Goal: Information Seeking & Learning: Check status

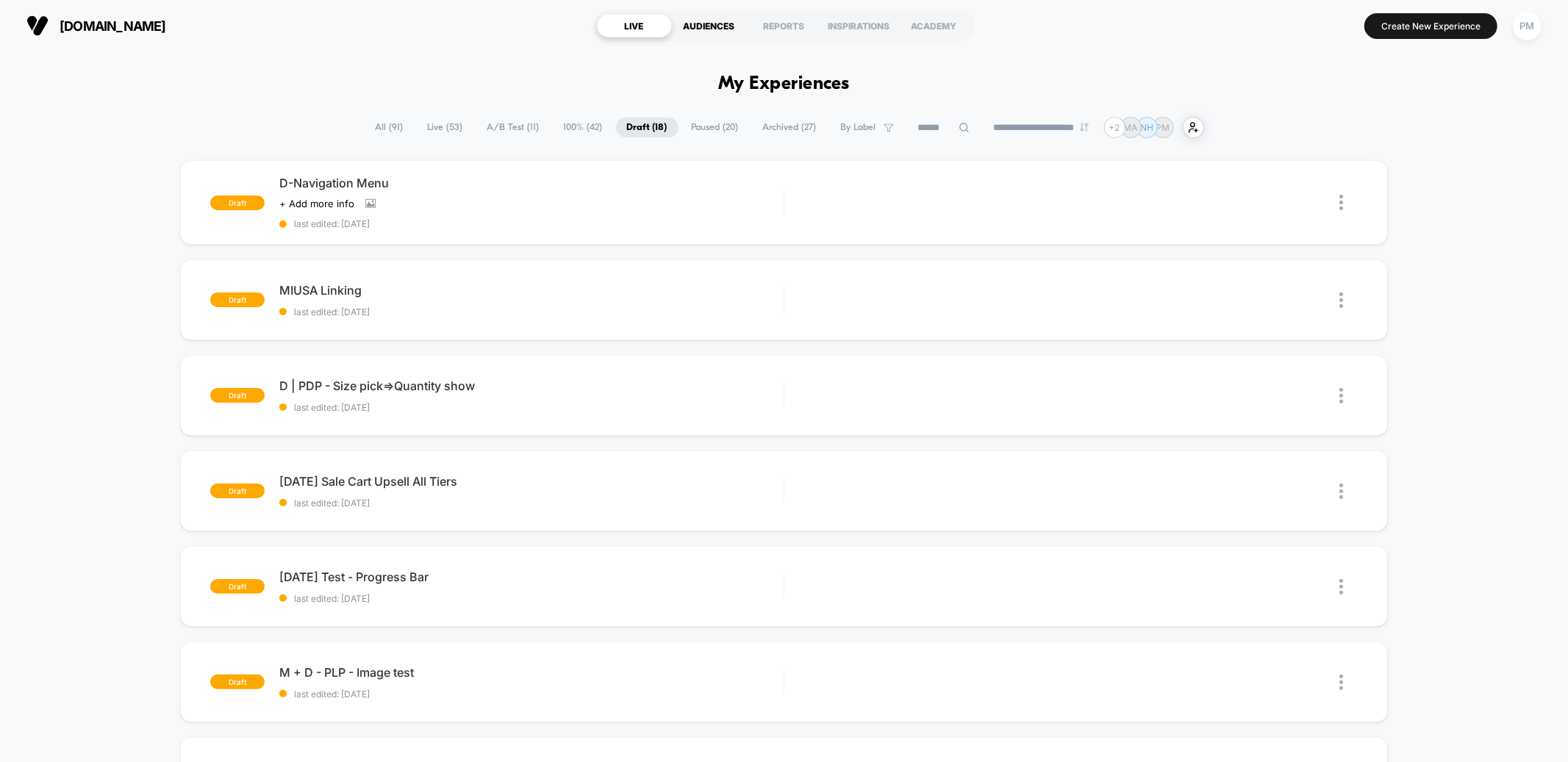
click at [735, 20] on div "AUDIENCES" at bounding box center [709, 26] width 75 height 23
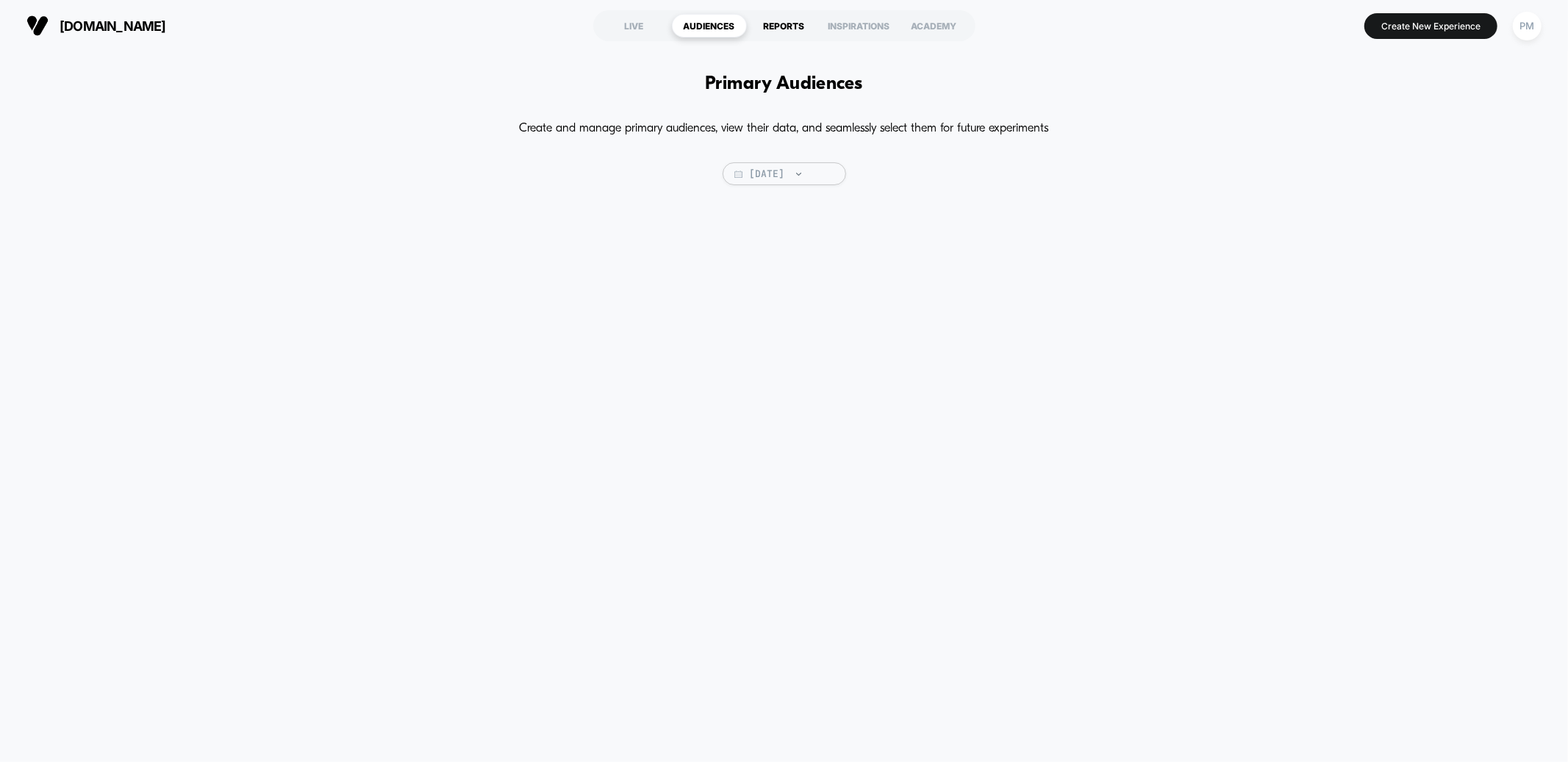
click at [794, 15] on div "REPORTS" at bounding box center [784, 26] width 75 height 23
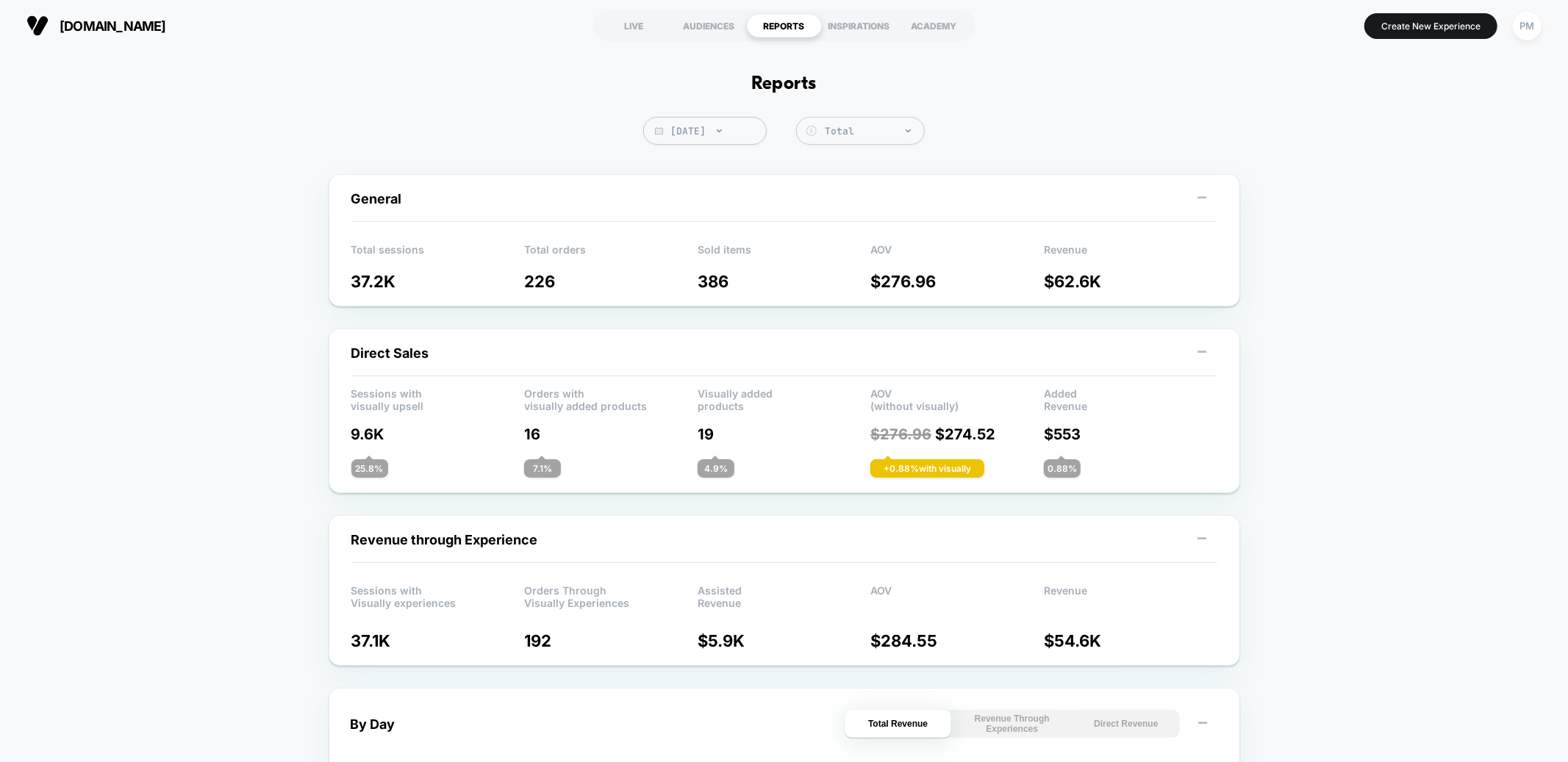
click at [722, 123] on span "Today" at bounding box center [704, 131] width 123 height 28
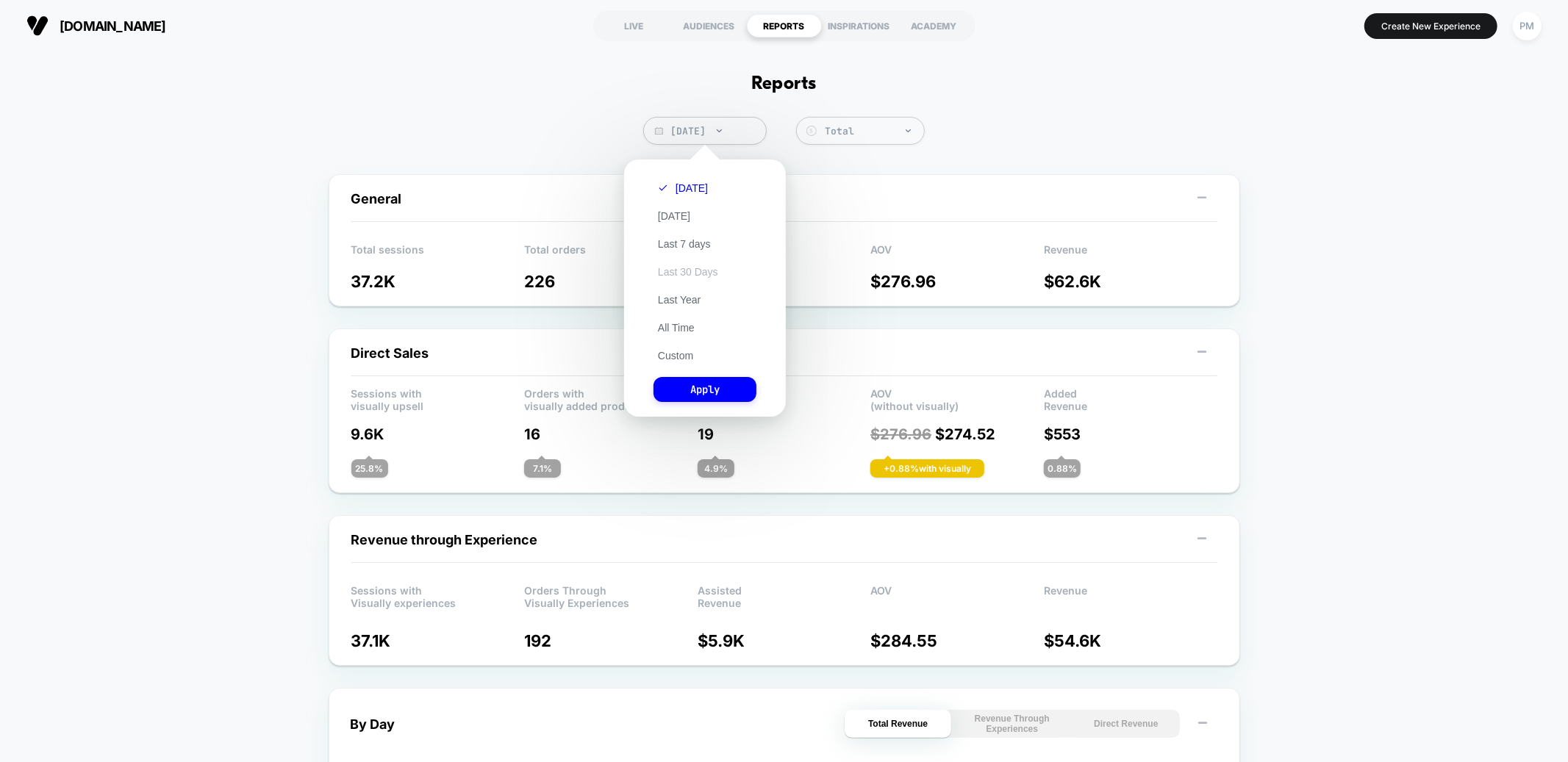
click at [704, 269] on button "Last 30 Days" at bounding box center [688, 272] width 69 height 13
click at [698, 383] on button "Apply" at bounding box center [705, 389] width 103 height 25
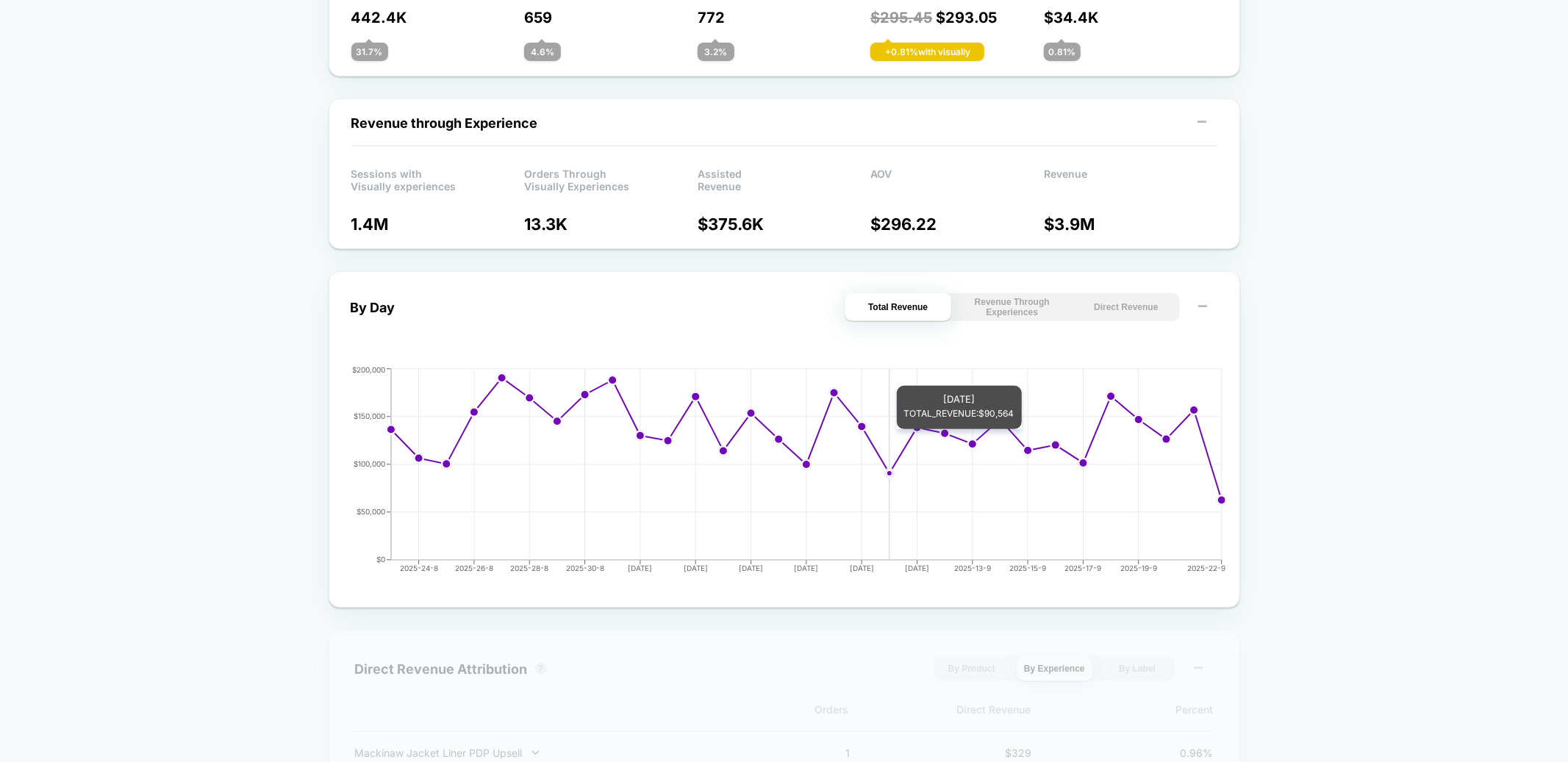
scroll to position [509, 0]
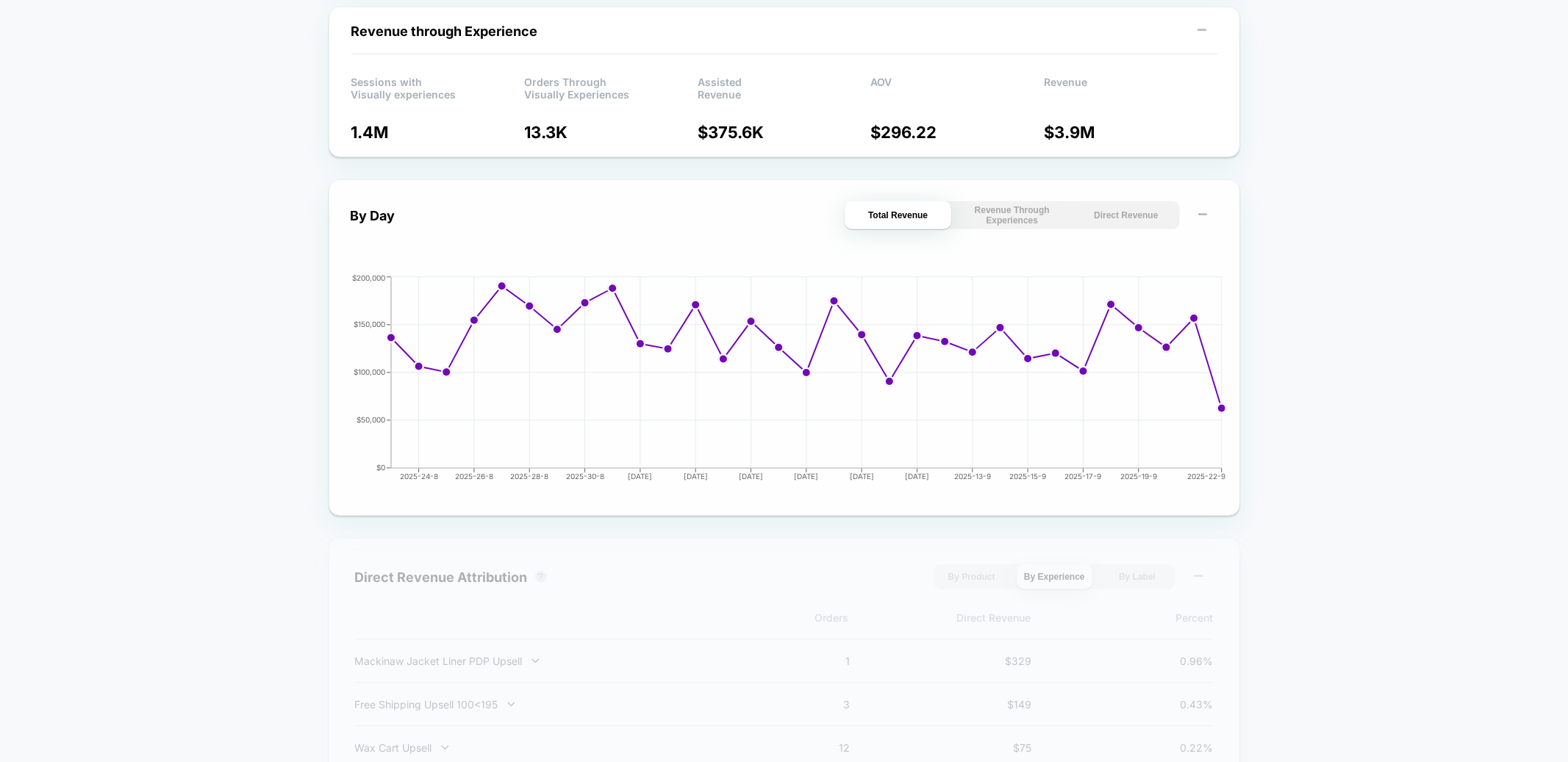
click at [1131, 210] on button "Direct Revenue" at bounding box center [1126, 215] width 107 height 28
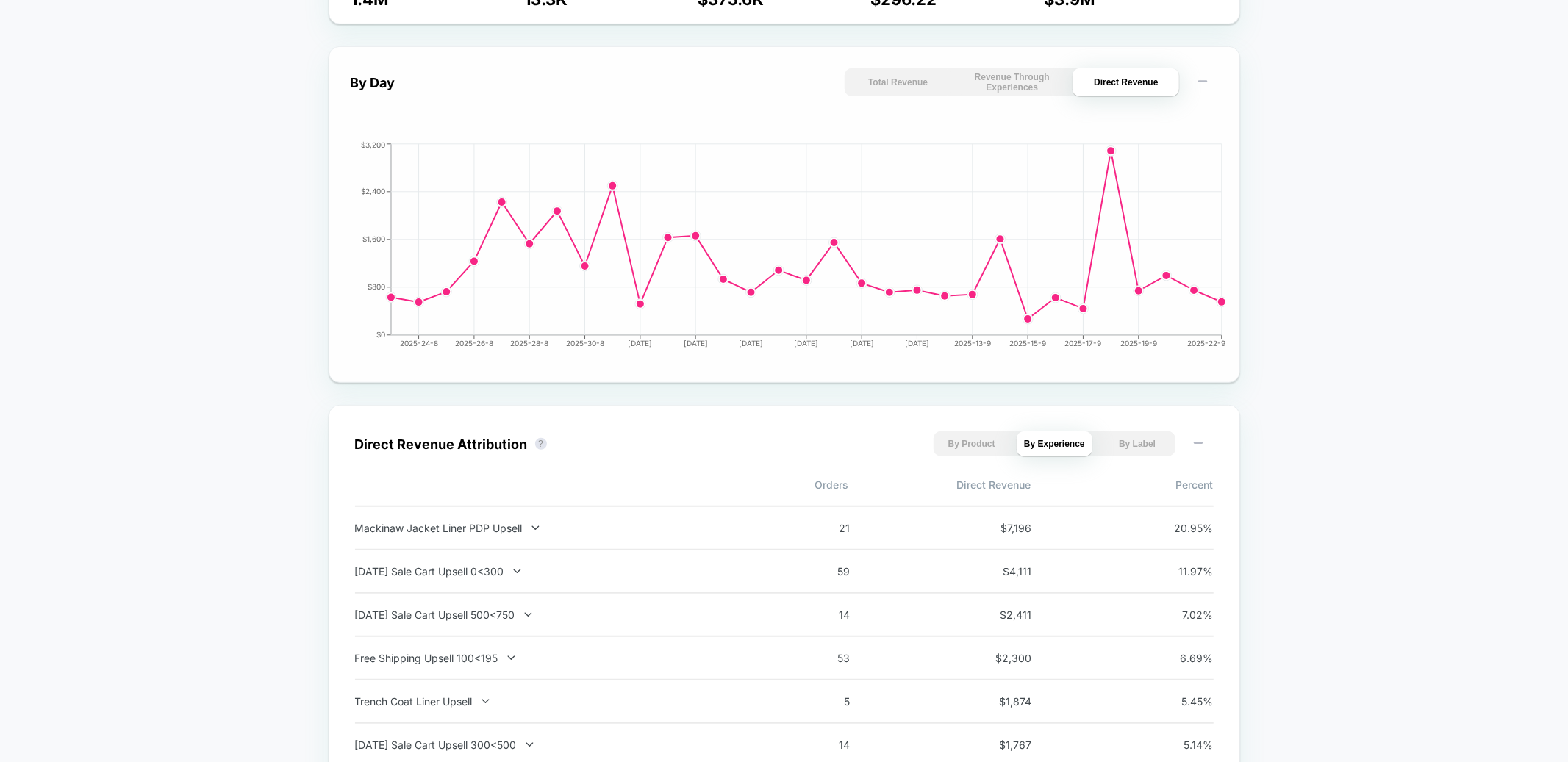
scroll to position [803, 0]
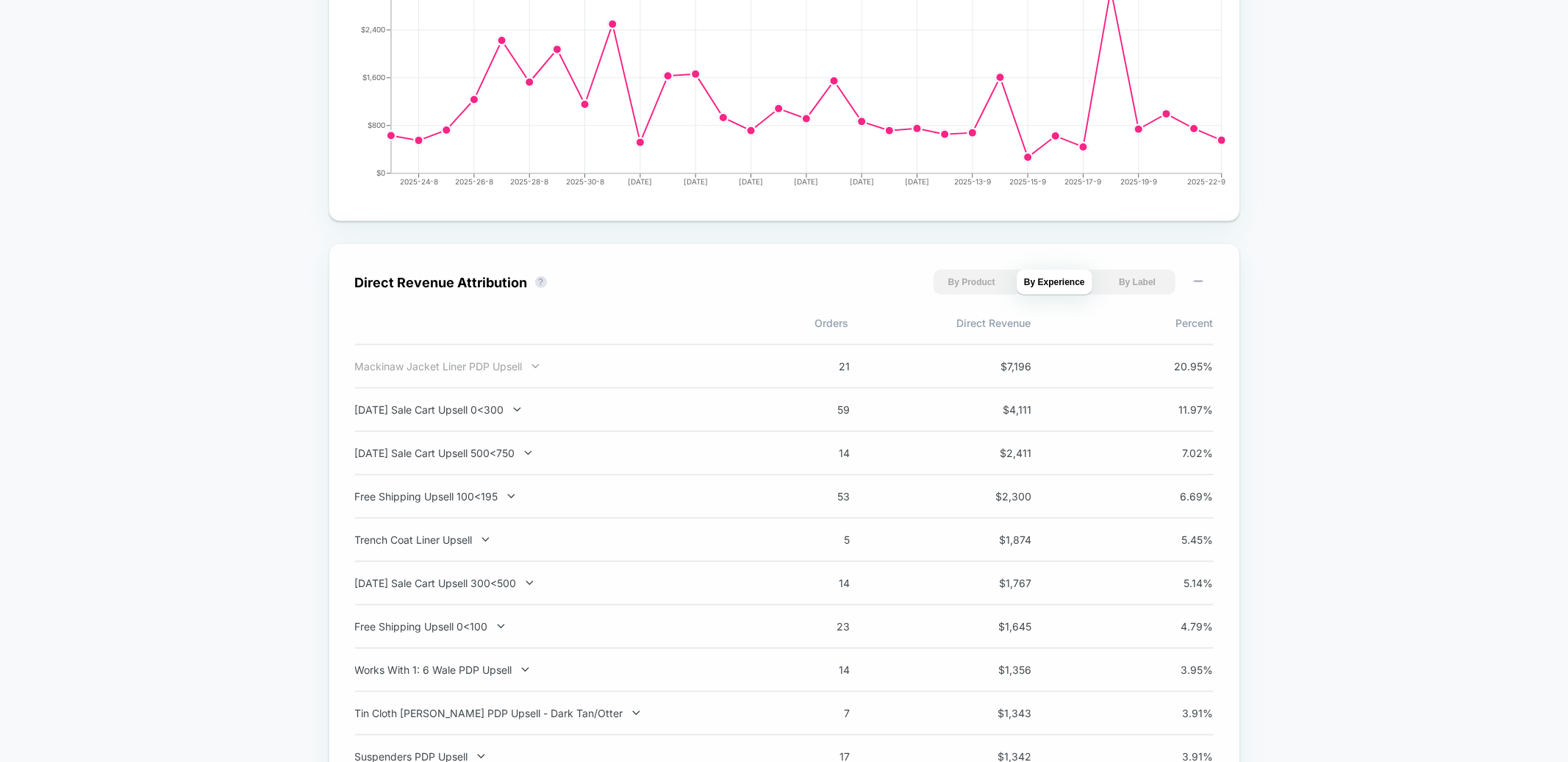
click at [497, 370] on div "Mackinaw Jacket Liner PDP Upsell" at bounding box center [548, 366] width 386 height 12
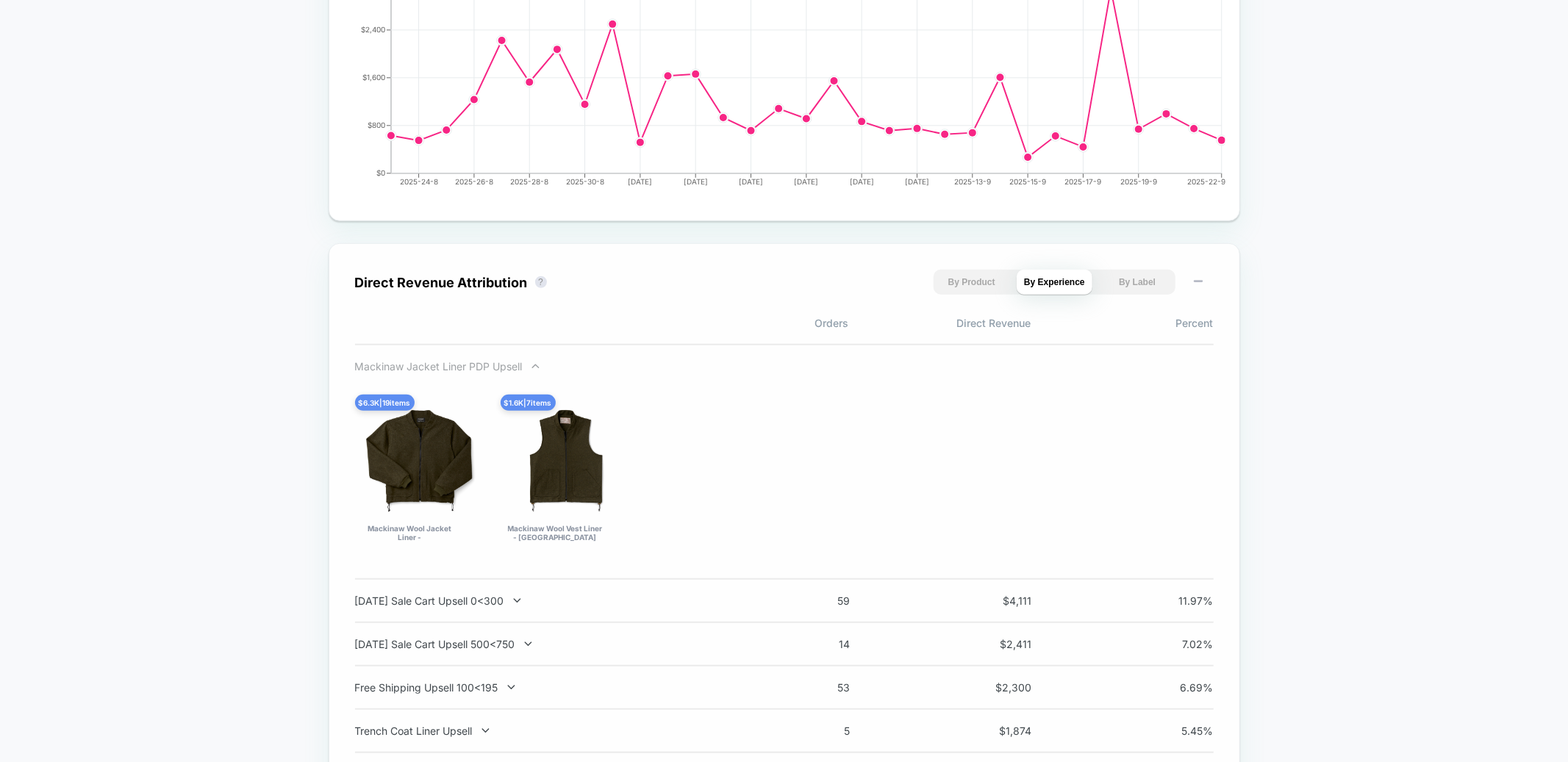
click at [497, 364] on div "Mackinaw Jacket Liner PDP Upsell" at bounding box center [548, 366] width 386 height 12
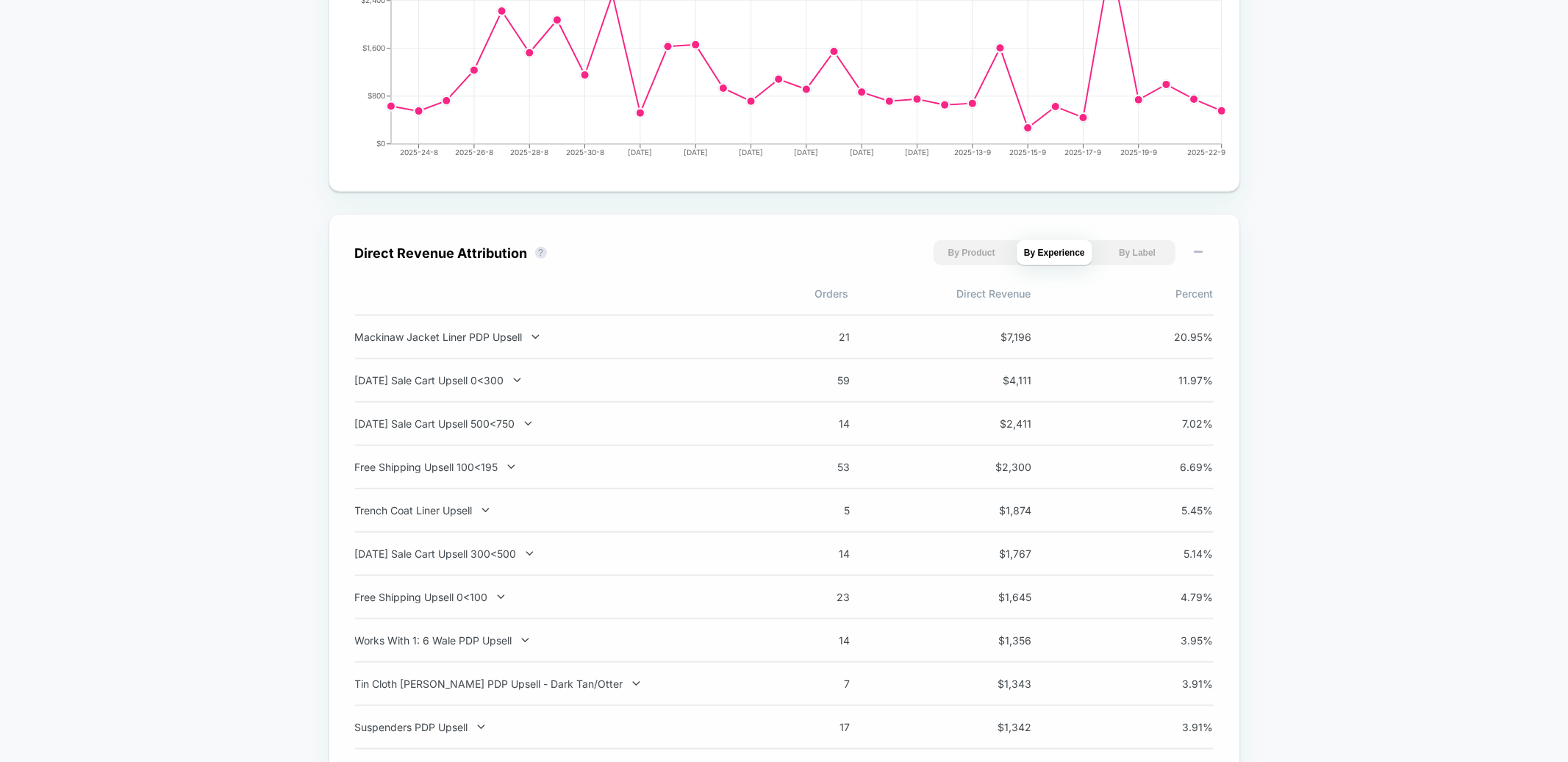
scroll to position [833, 0]
click at [524, 338] on div "Mackinaw Jacket Liner PDP Upsell" at bounding box center [548, 337] width 386 height 12
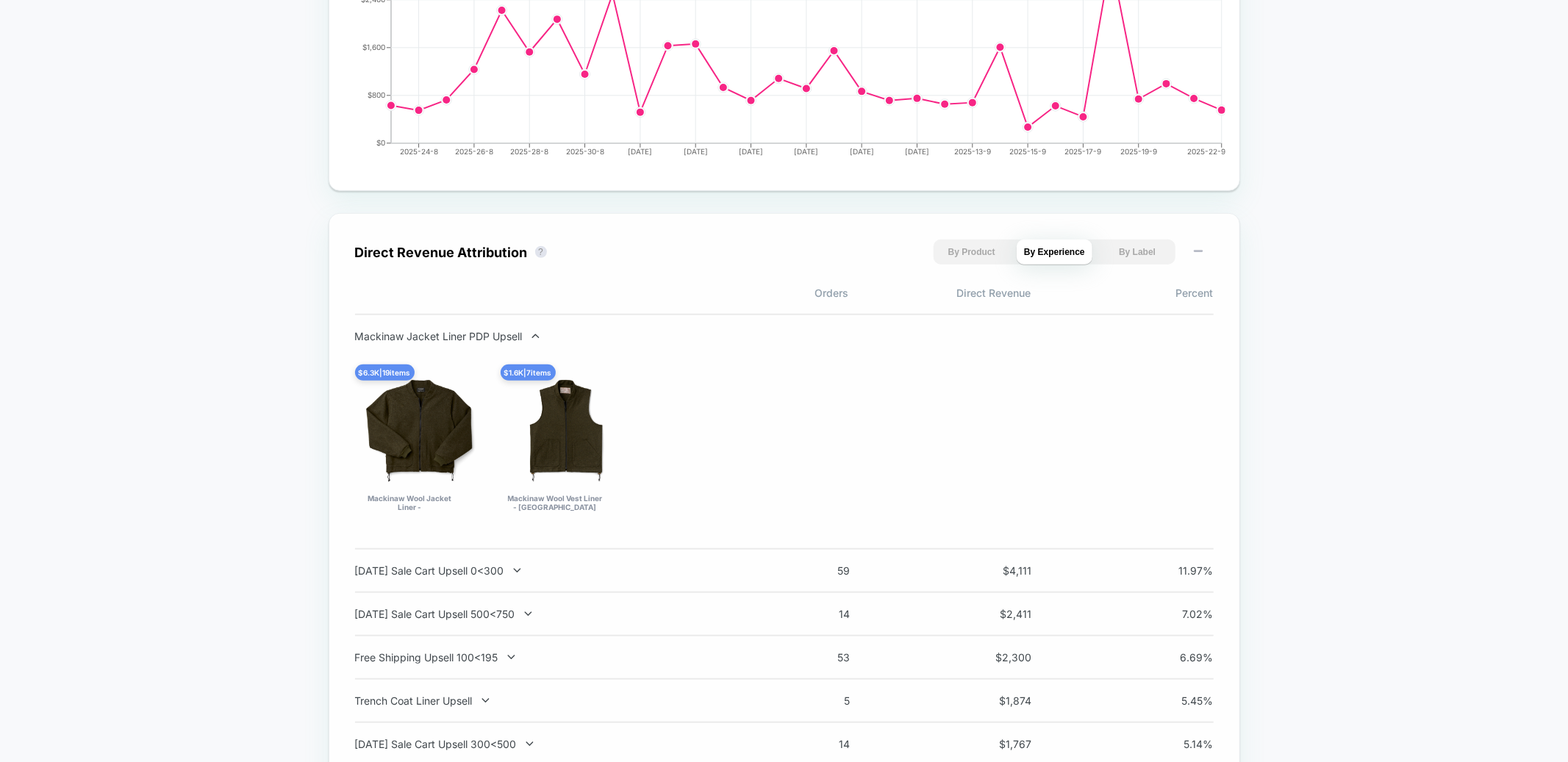
click at [524, 338] on div "Mackinaw Jacket Liner PDP Upsell" at bounding box center [548, 337] width 386 height 12
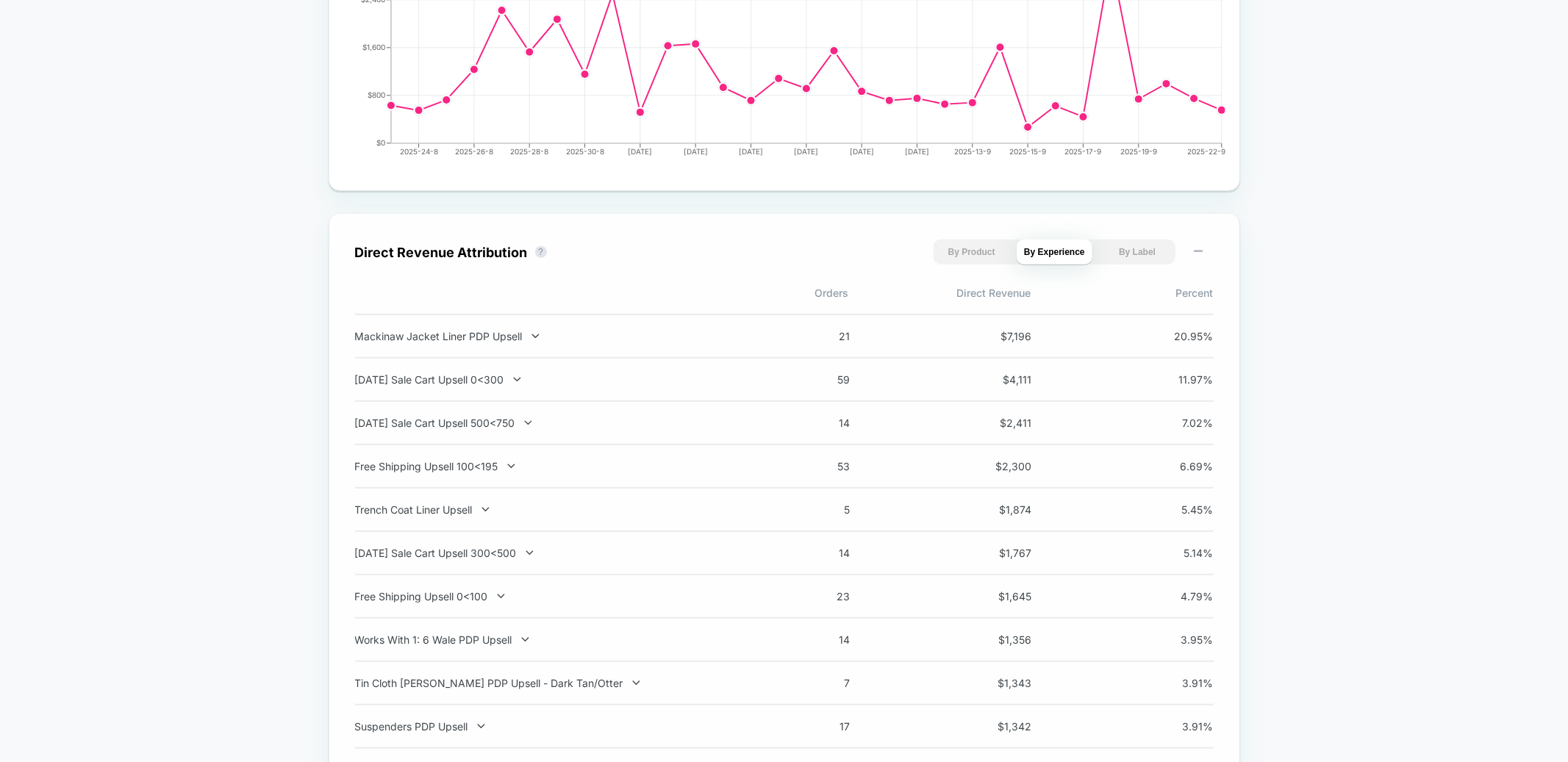
scroll to position [0, 0]
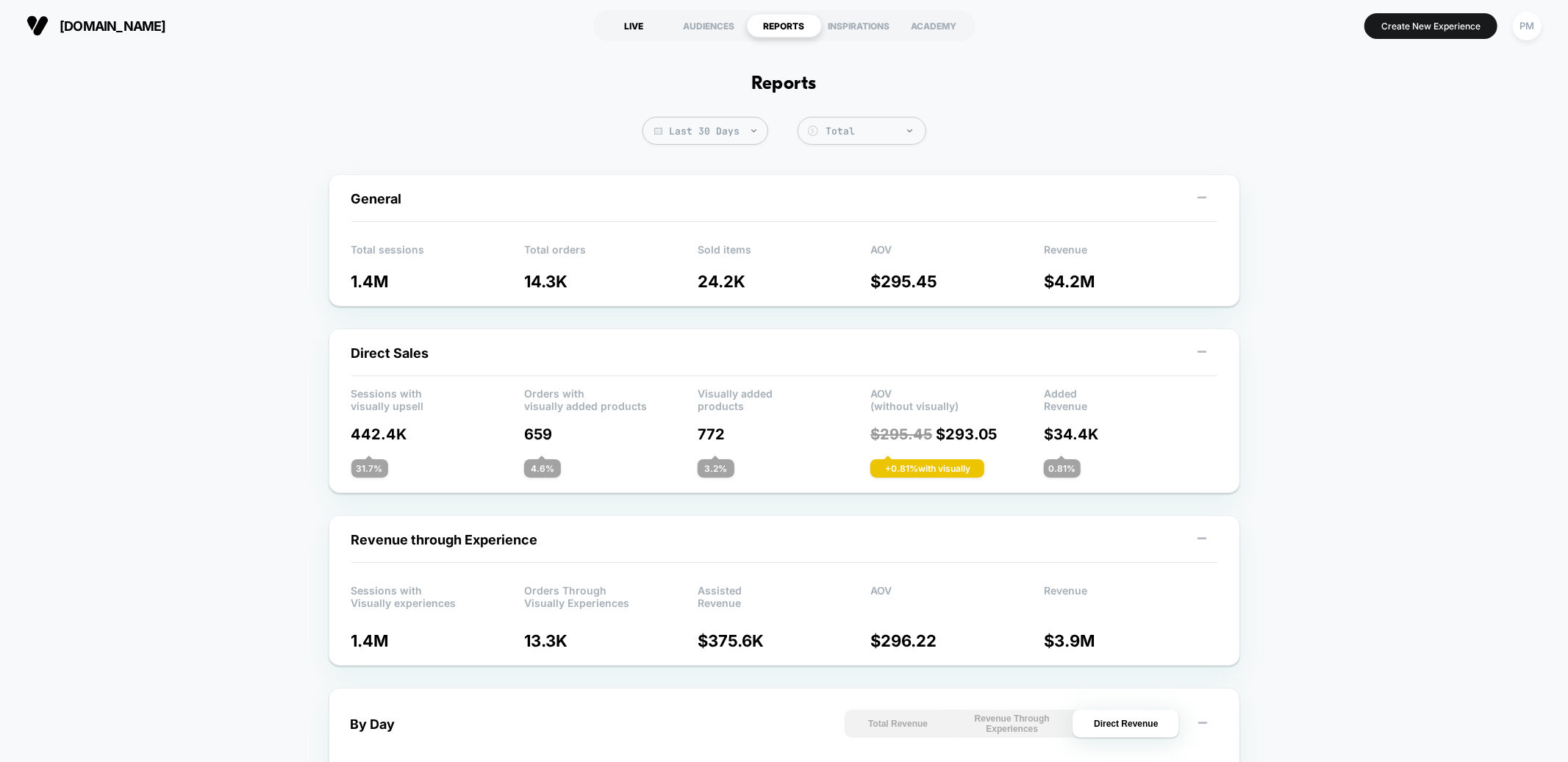
click at [624, 32] on div "LIVE" at bounding box center [634, 26] width 75 height 23
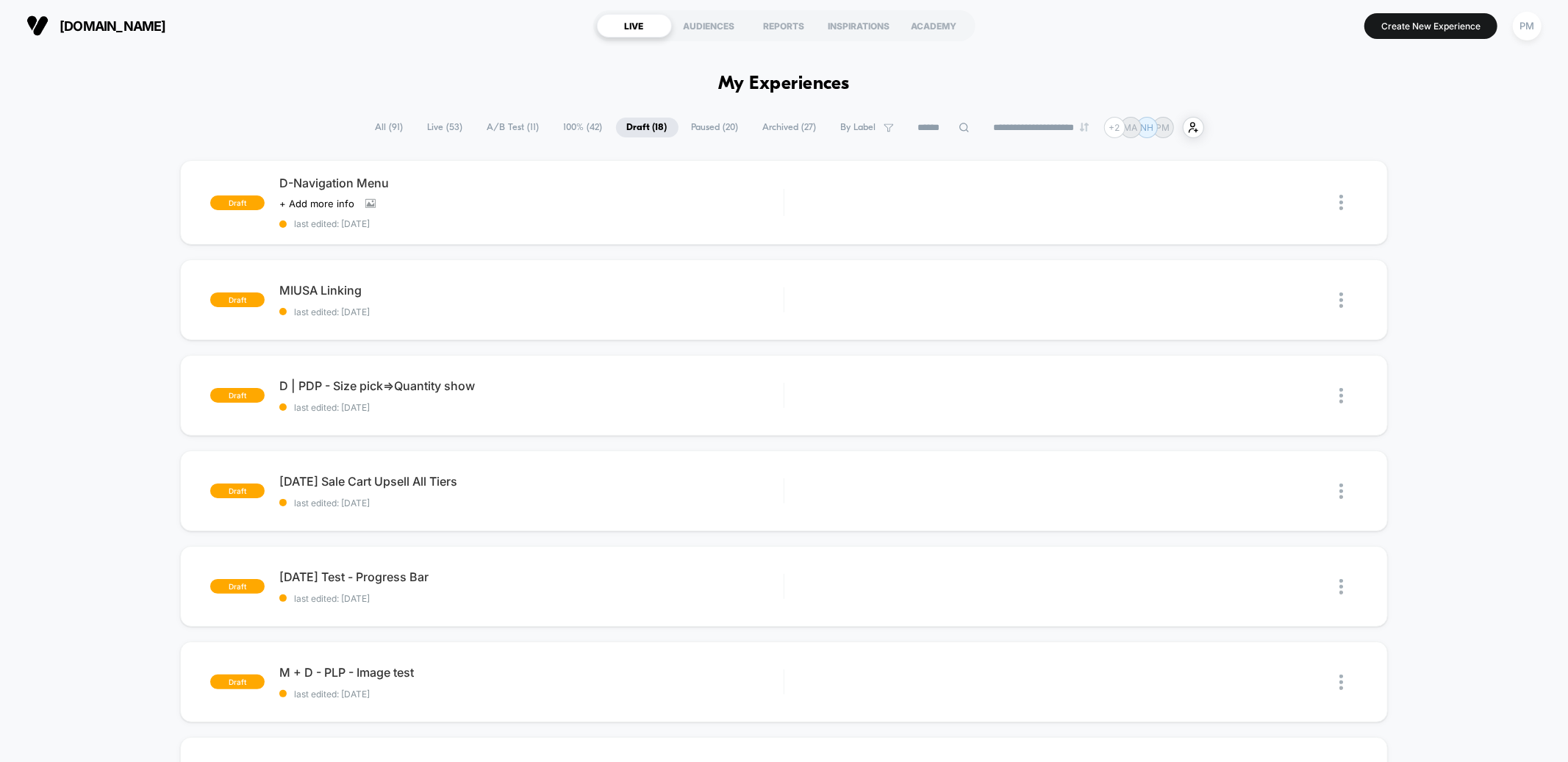
click at [1014, 124] on select "**********" at bounding box center [1042, 127] width 119 height 10
click at [927, 125] on input at bounding box center [943, 128] width 74 height 18
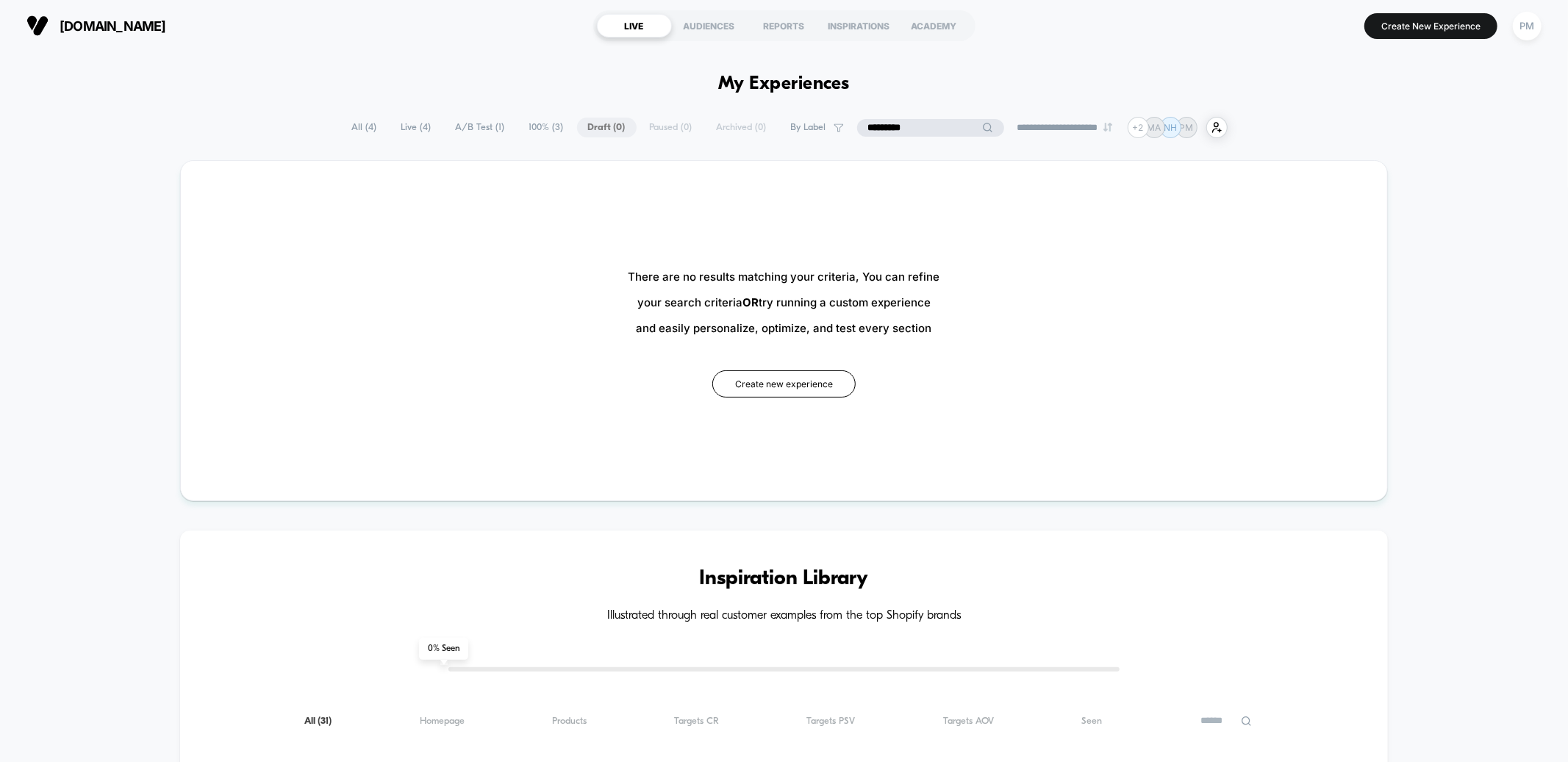
type input "********"
click at [378, 130] on span "All ( 4 )" at bounding box center [401, 127] width 47 height 20
click at [393, 123] on span "All ( 4 )" at bounding box center [401, 127] width 47 height 20
click at [451, 130] on span "Live ( 4 )" at bounding box center [453, 127] width 52 height 20
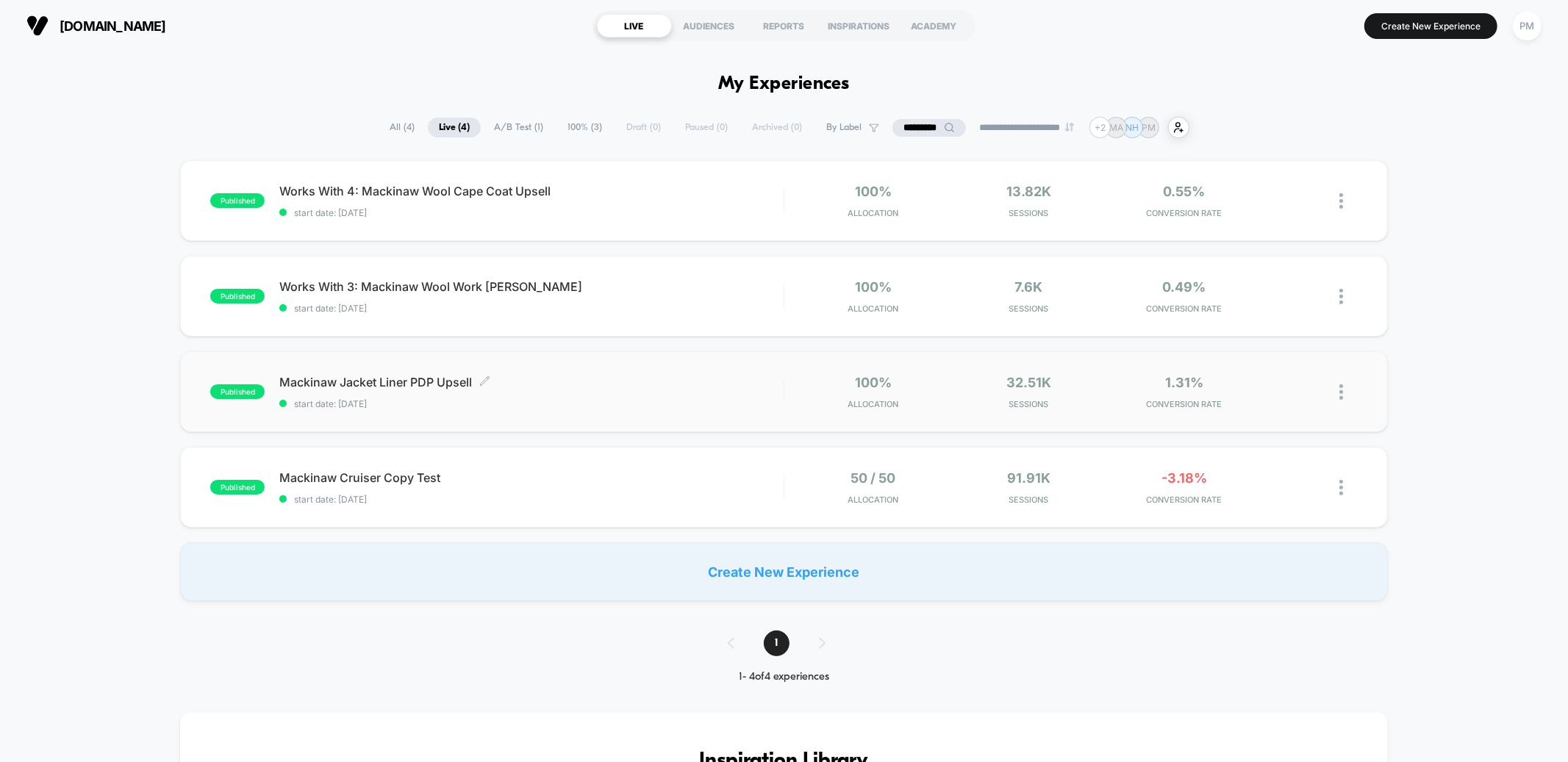
click at [604, 385] on span "Mackinaw Jacket Liner PDP Upsell Click to edit experience details" at bounding box center [530, 382] width 504 height 15
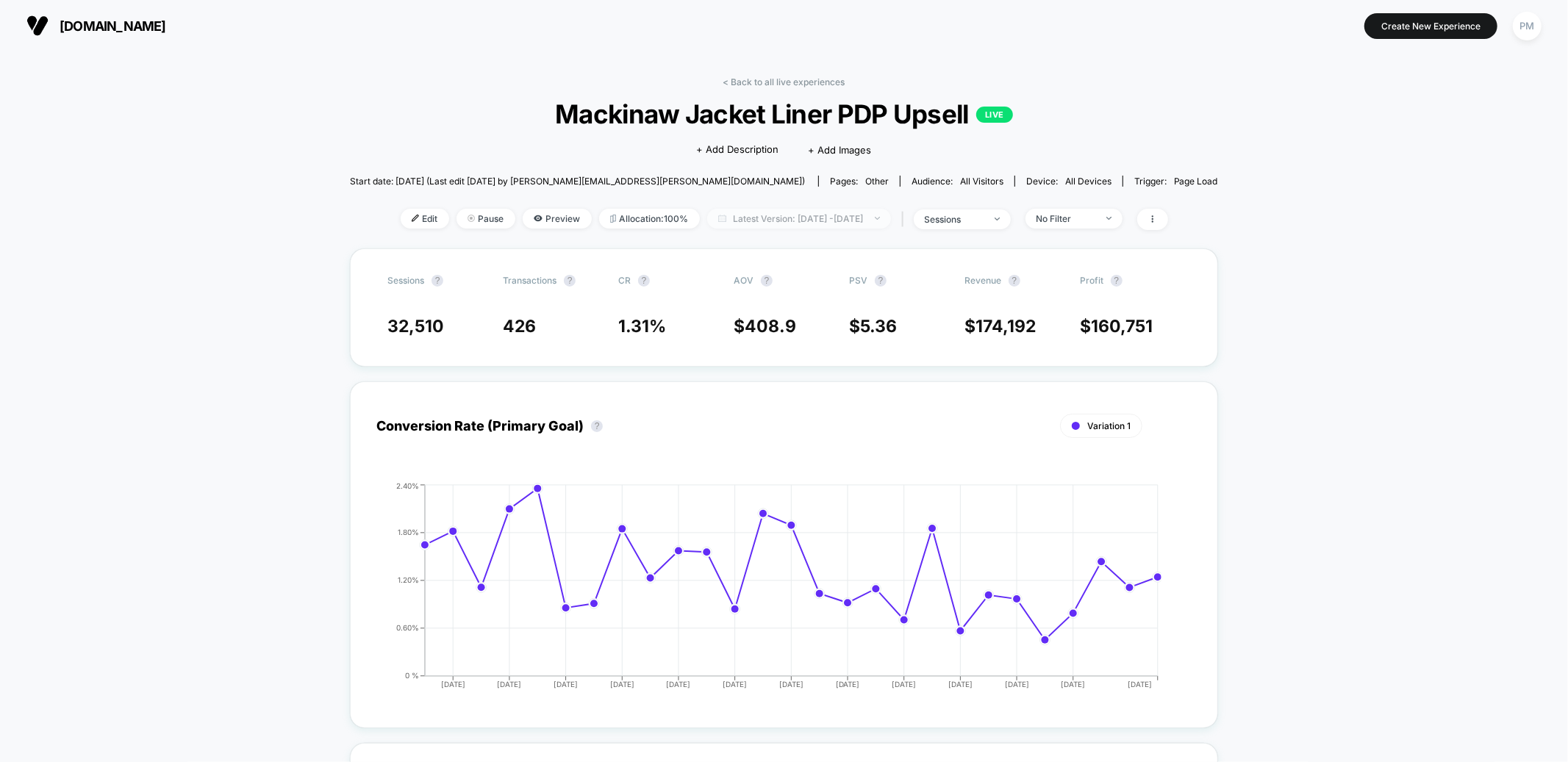
click at [749, 220] on span "Latest Version: Aug 28, 2025 - Sep 23, 2025" at bounding box center [799, 218] width 184 height 20
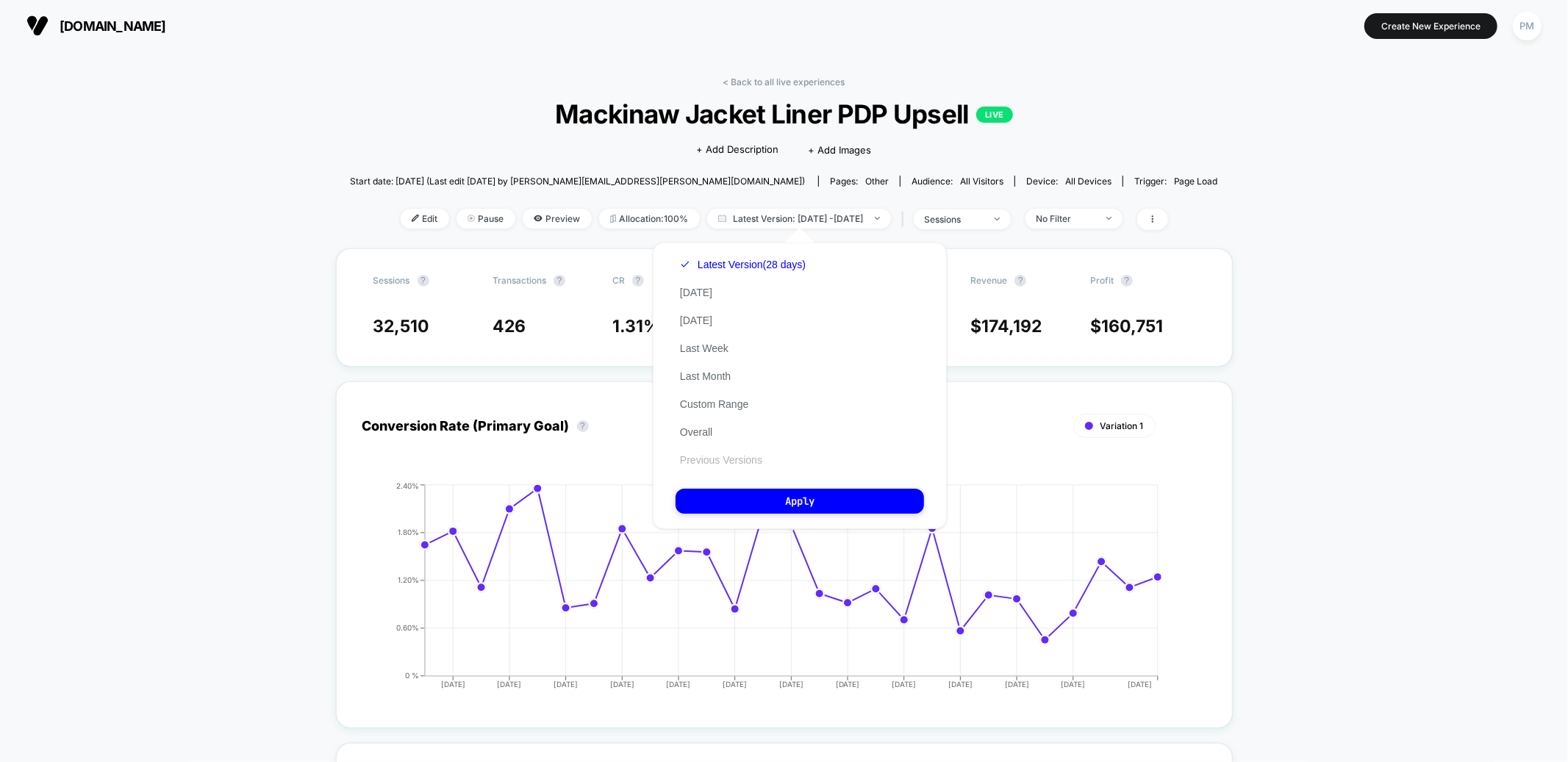
click at [713, 454] on button "Previous Versions" at bounding box center [720, 460] width 92 height 13
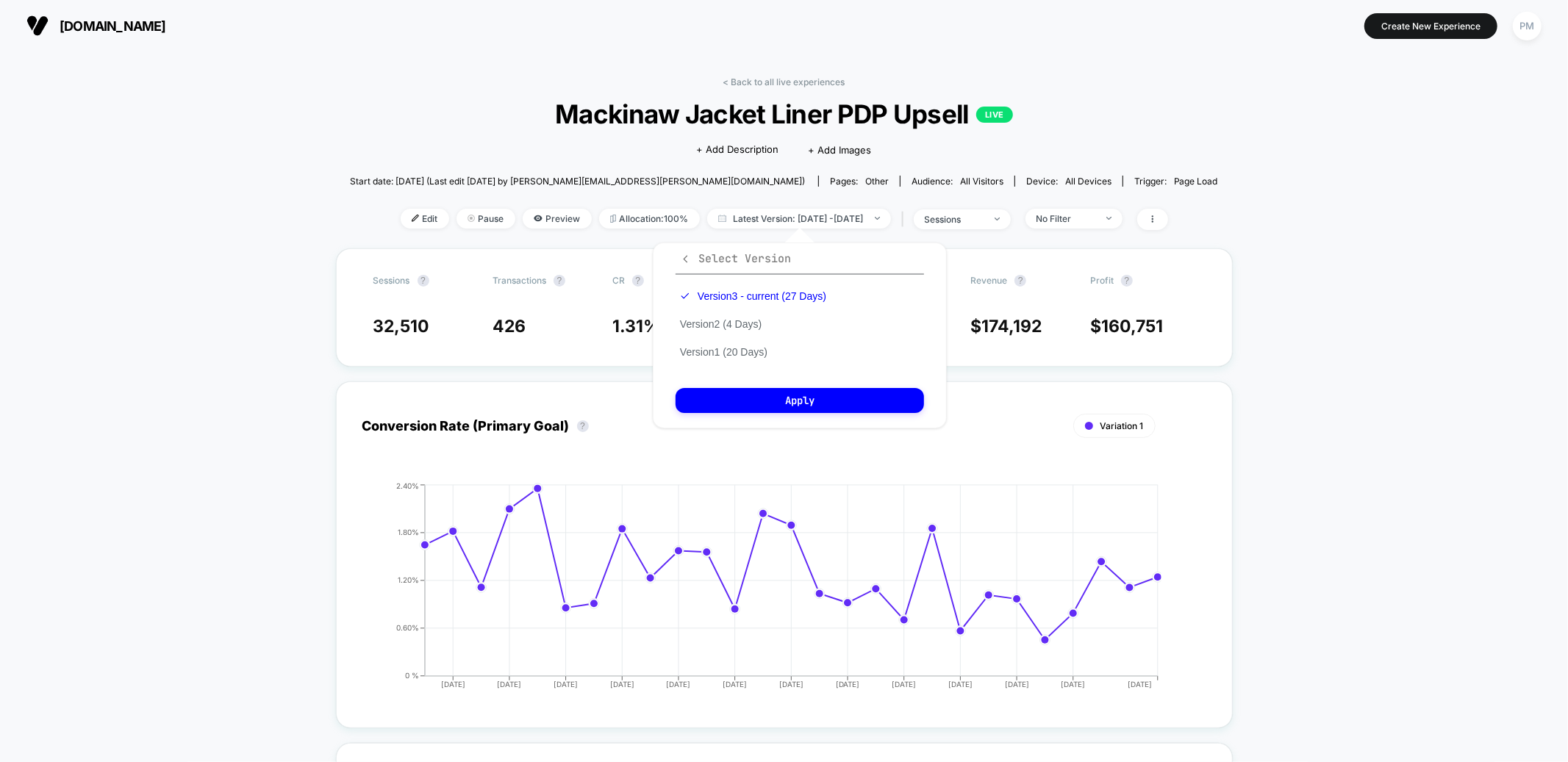
click at [684, 258] on icon "button" at bounding box center [685, 258] width 11 height 11
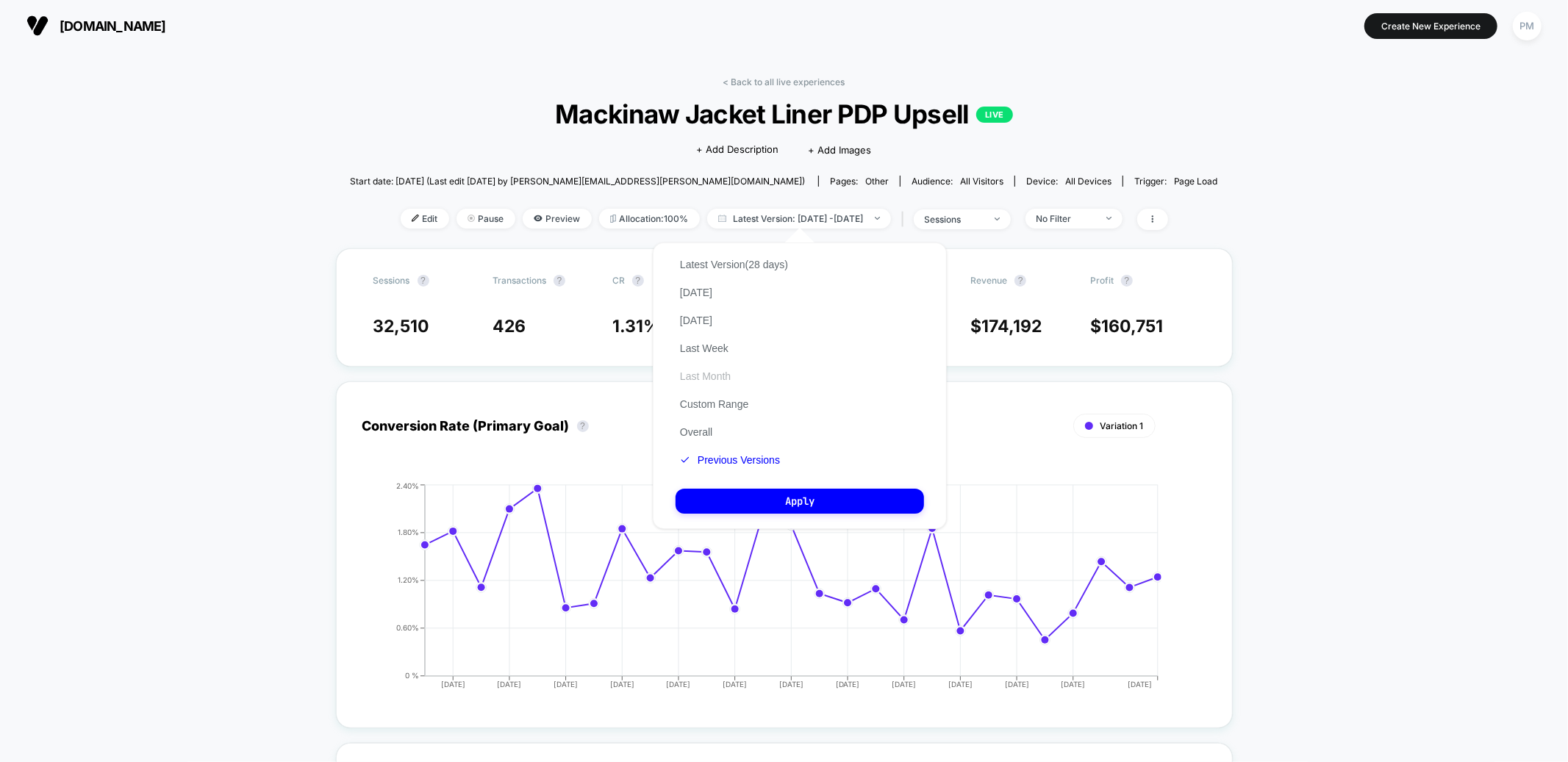
click at [718, 373] on button "Last Month" at bounding box center [704, 376] width 60 height 13
click at [730, 496] on button "Apply" at bounding box center [800, 501] width 249 height 25
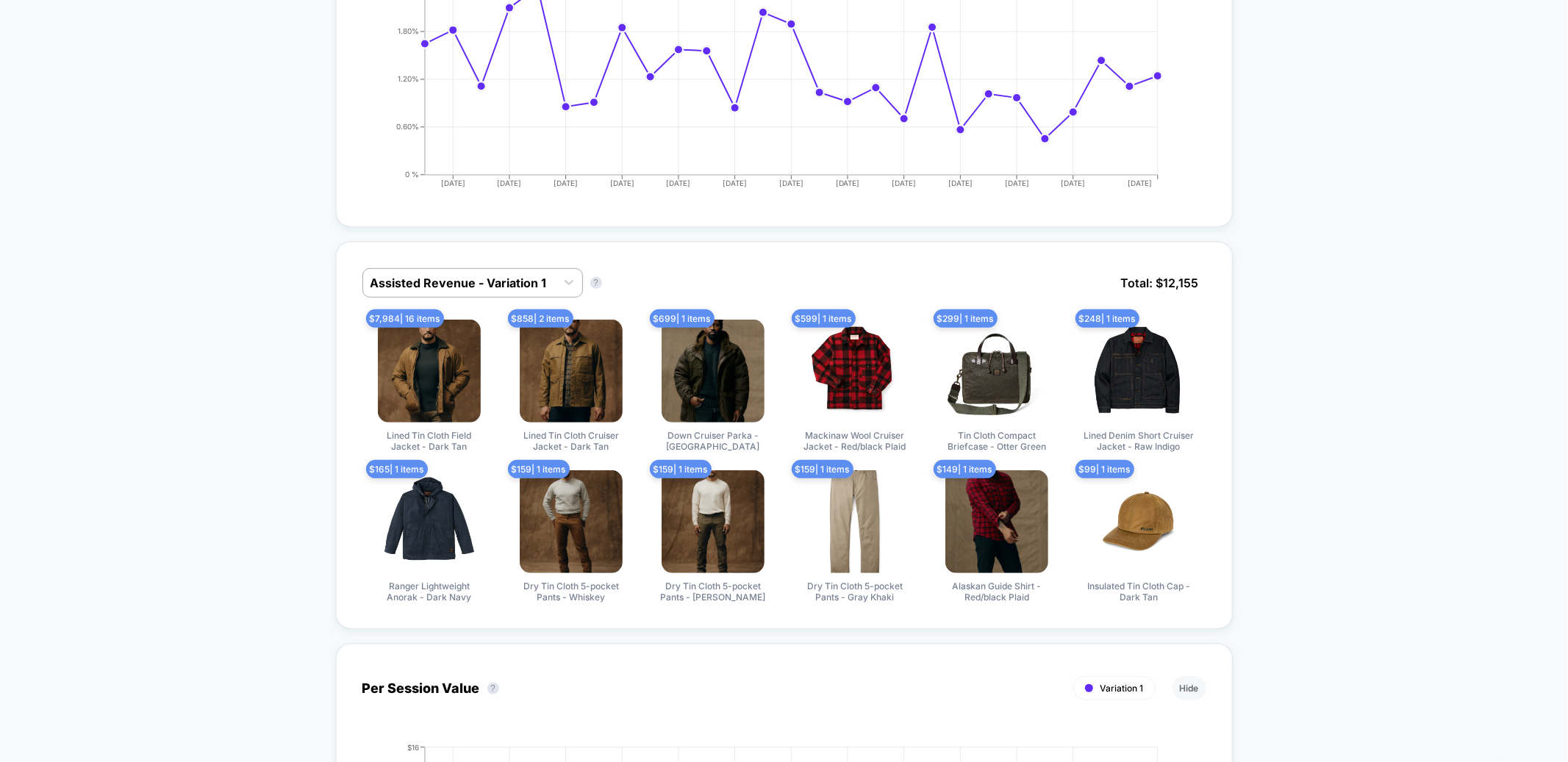
scroll to position [464, 0]
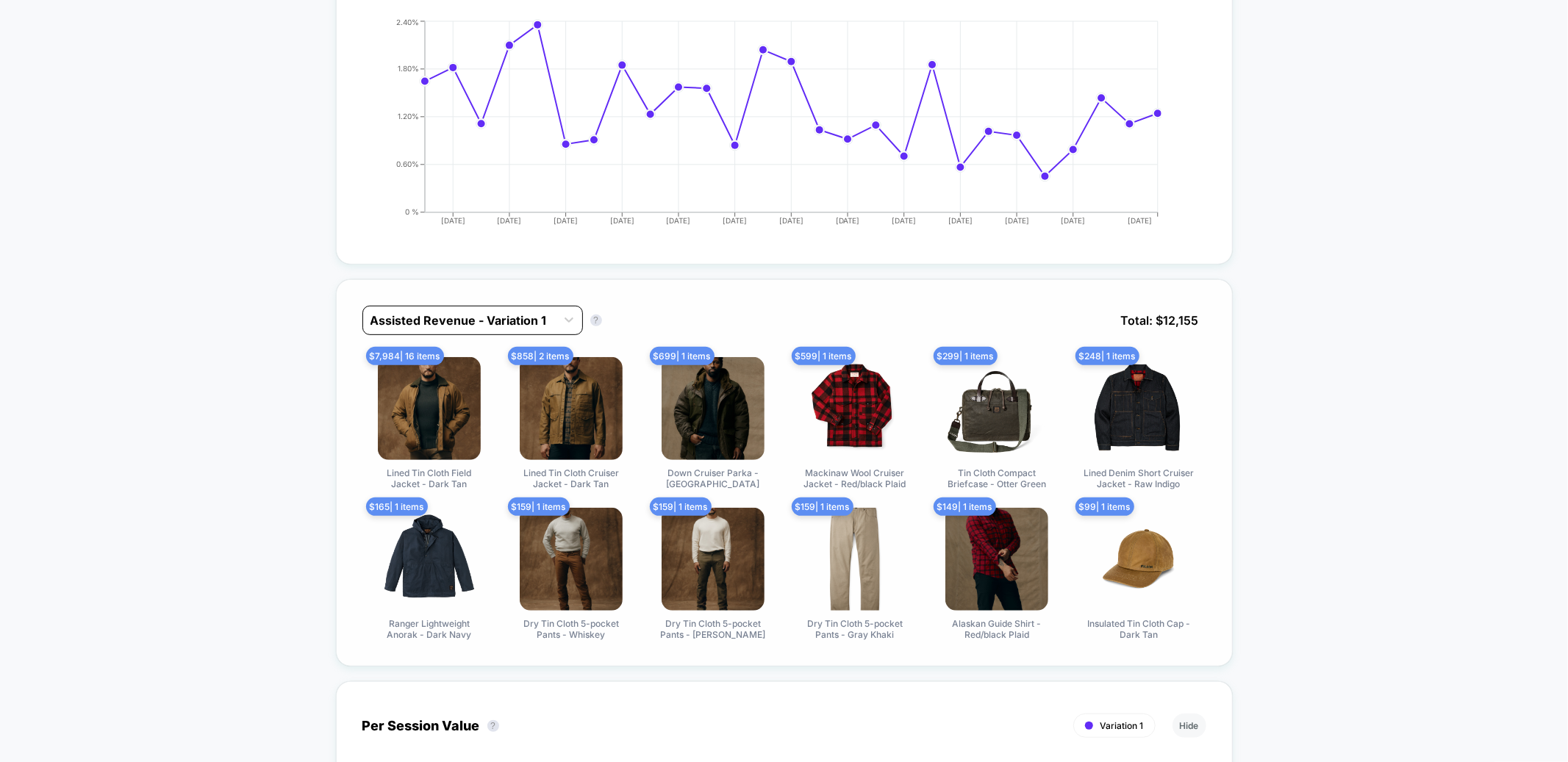
click at [474, 313] on div at bounding box center [459, 321] width 178 height 18
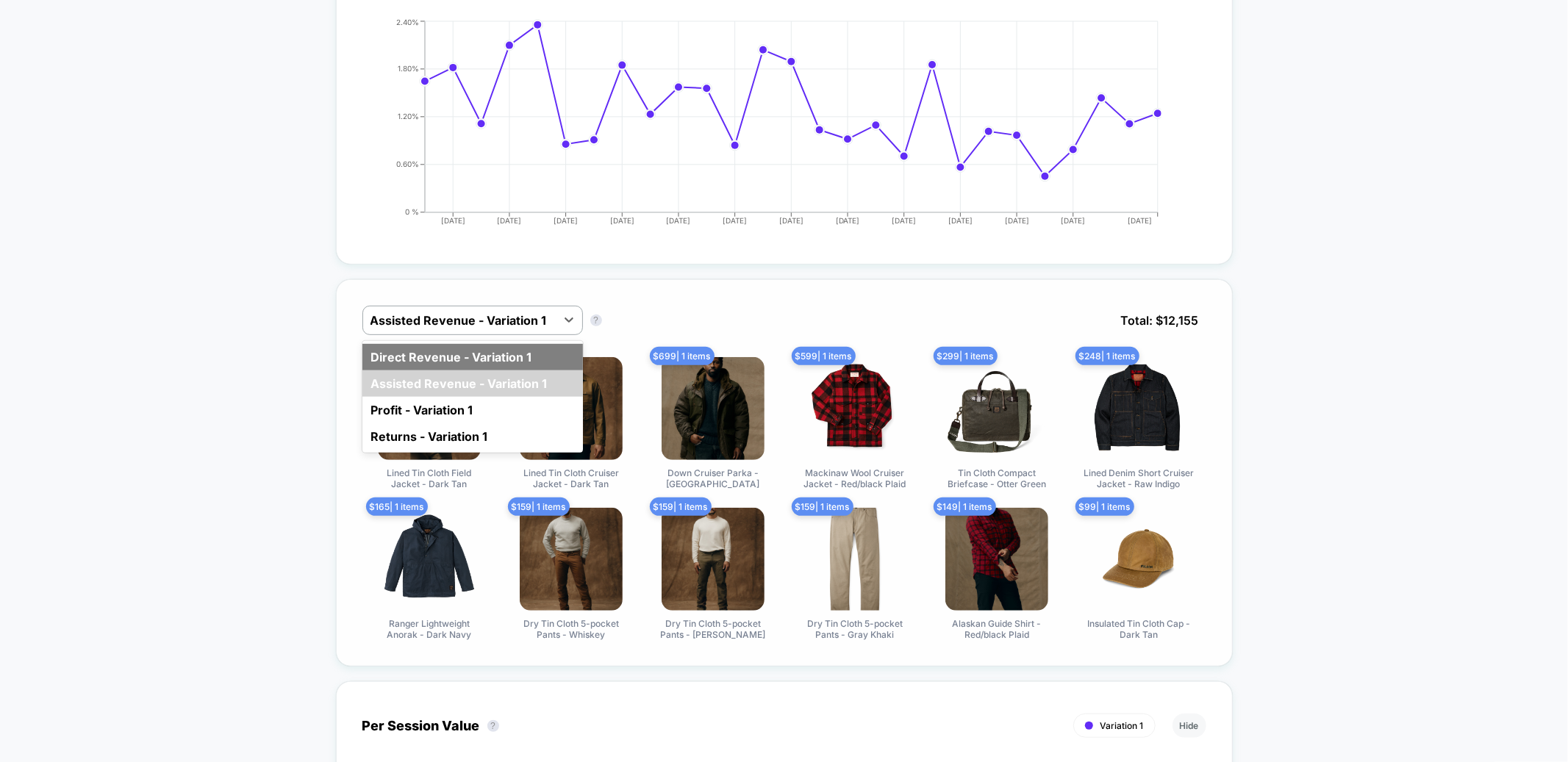
click at [428, 361] on div "Direct Revenue - Variation 1" at bounding box center [473, 357] width 220 height 27
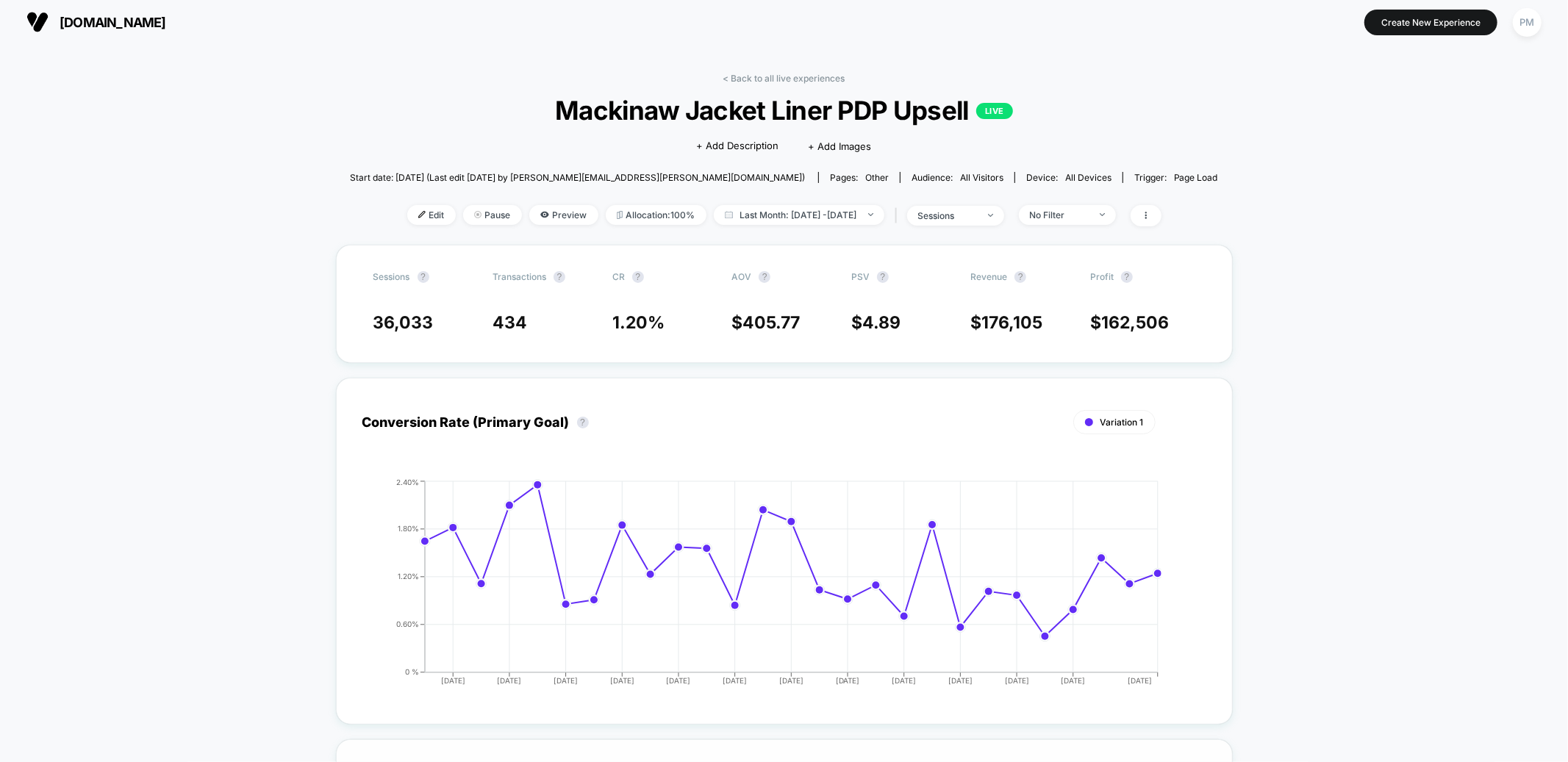
scroll to position [0, 0]
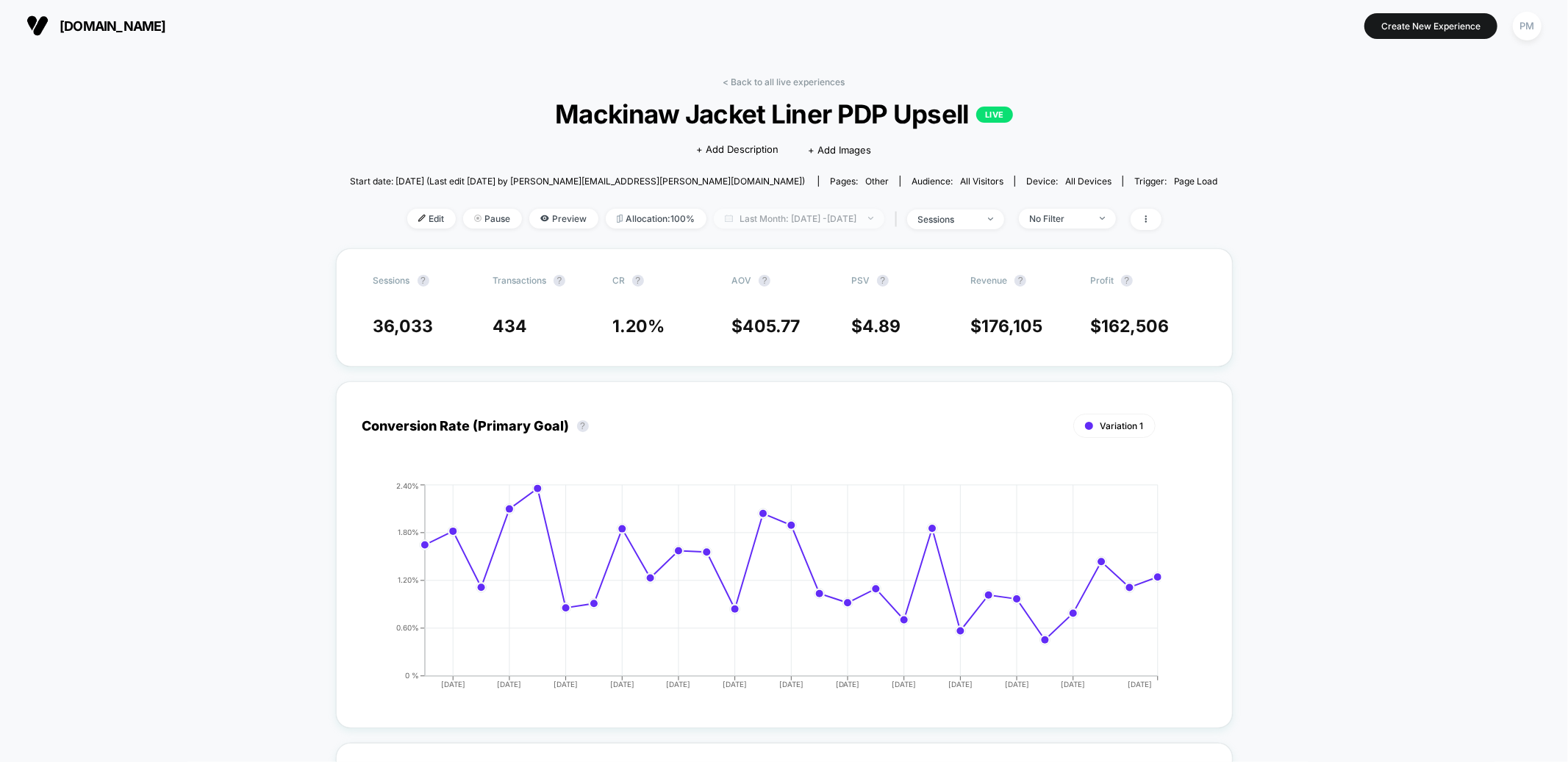
click at [760, 222] on span "Last Month: Aug 27, 2025 - Sep 23, 2025" at bounding box center [799, 218] width 171 height 20
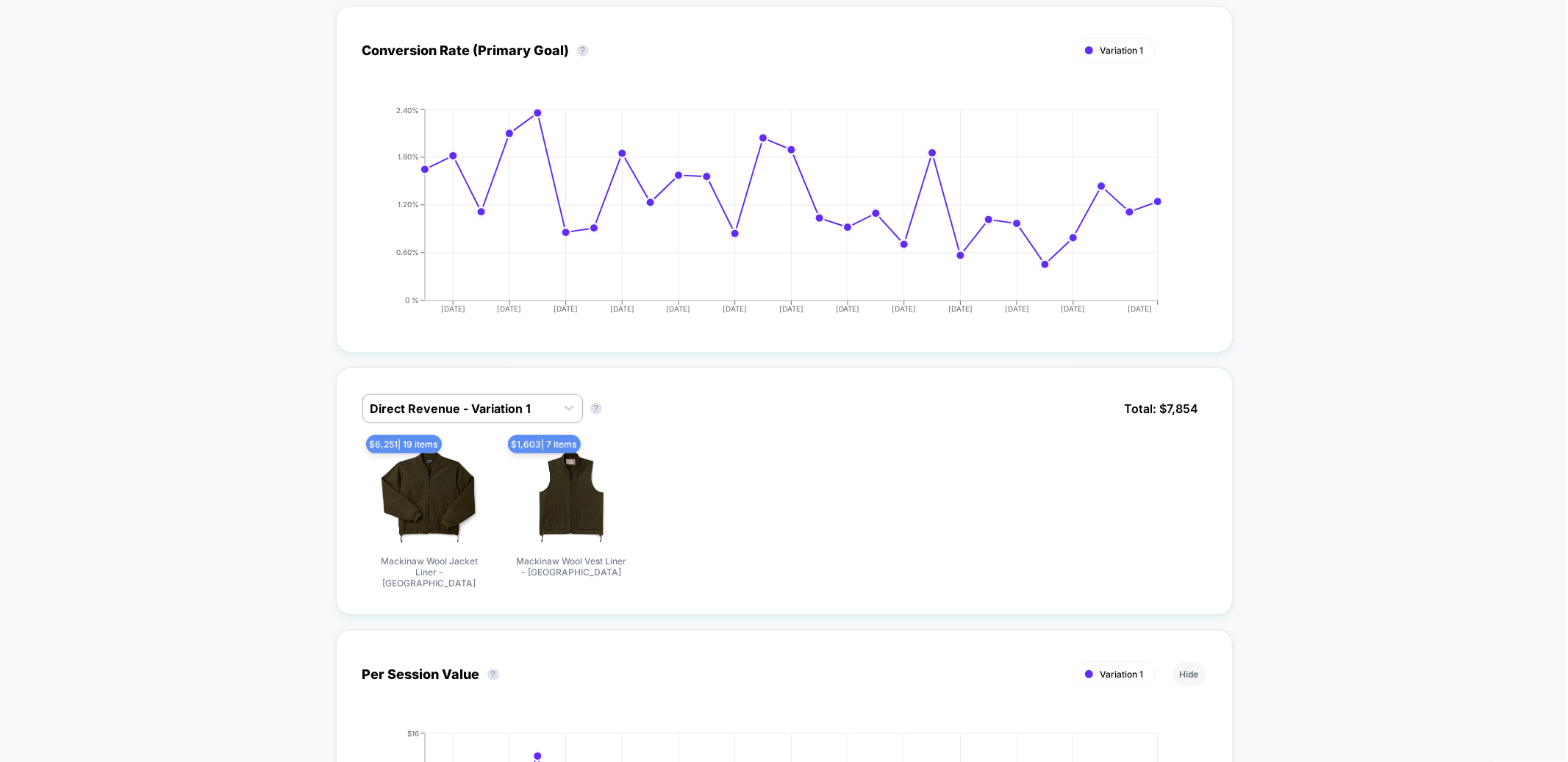
scroll to position [60, 0]
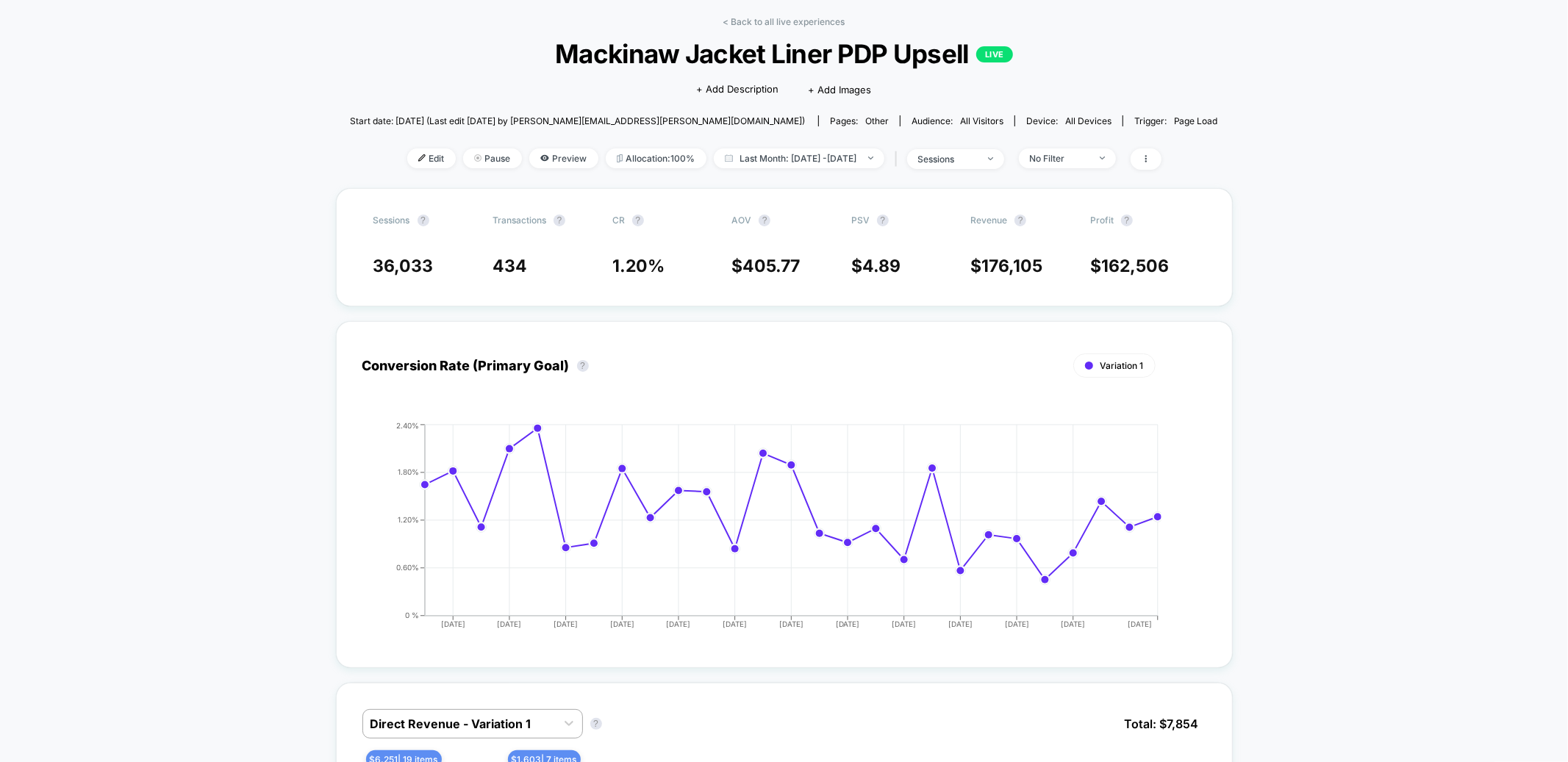
click at [750, 143] on div "< Back to all live experiences Mackinaw Jacket Liner PDP Upsell LIVE Click to e…" at bounding box center [784, 102] width 868 height 172
click at [749, 153] on span "Last Month: Aug 27, 2025 - Sep 23, 2025" at bounding box center [799, 158] width 171 height 20
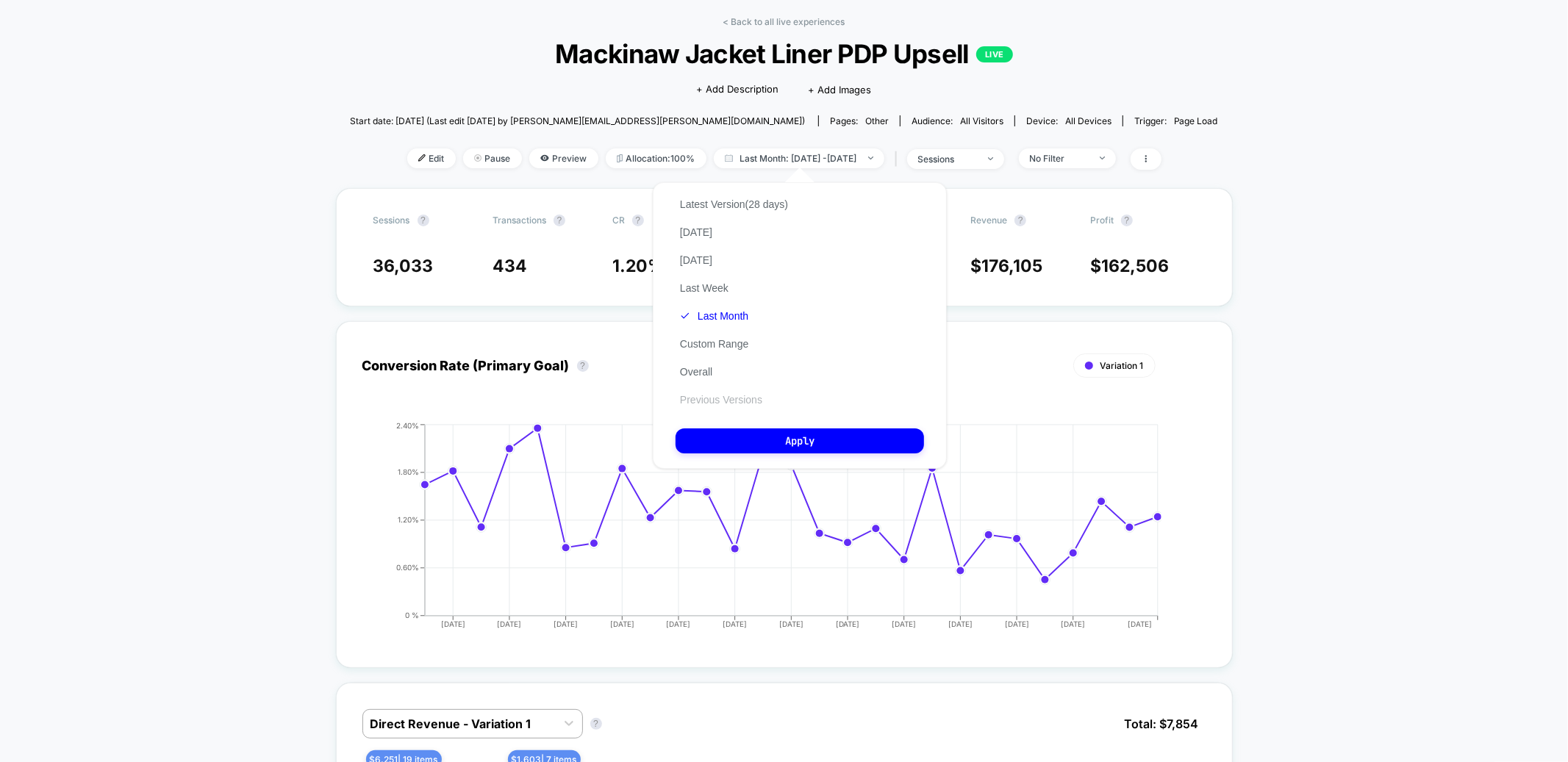
click at [735, 393] on button "Previous Versions" at bounding box center [720, 400] width 92 height 13
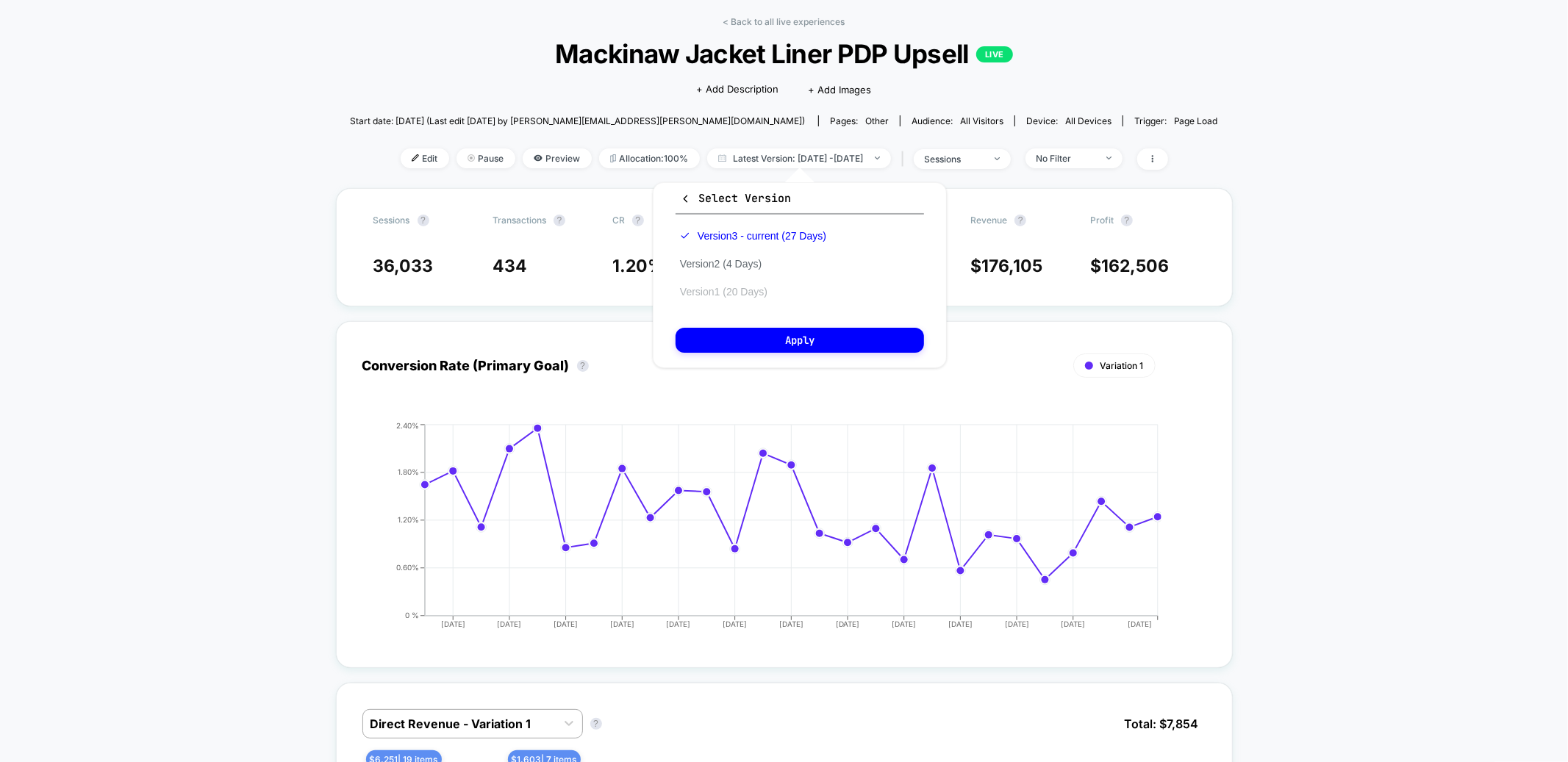
click at [744, 290] on button "Version 1 (20 Days)" at bounding box center [723, 291] width 96 height 13
click at [744, 337] on button "Apply" at bounding box center [800, 340] width 249 height 25
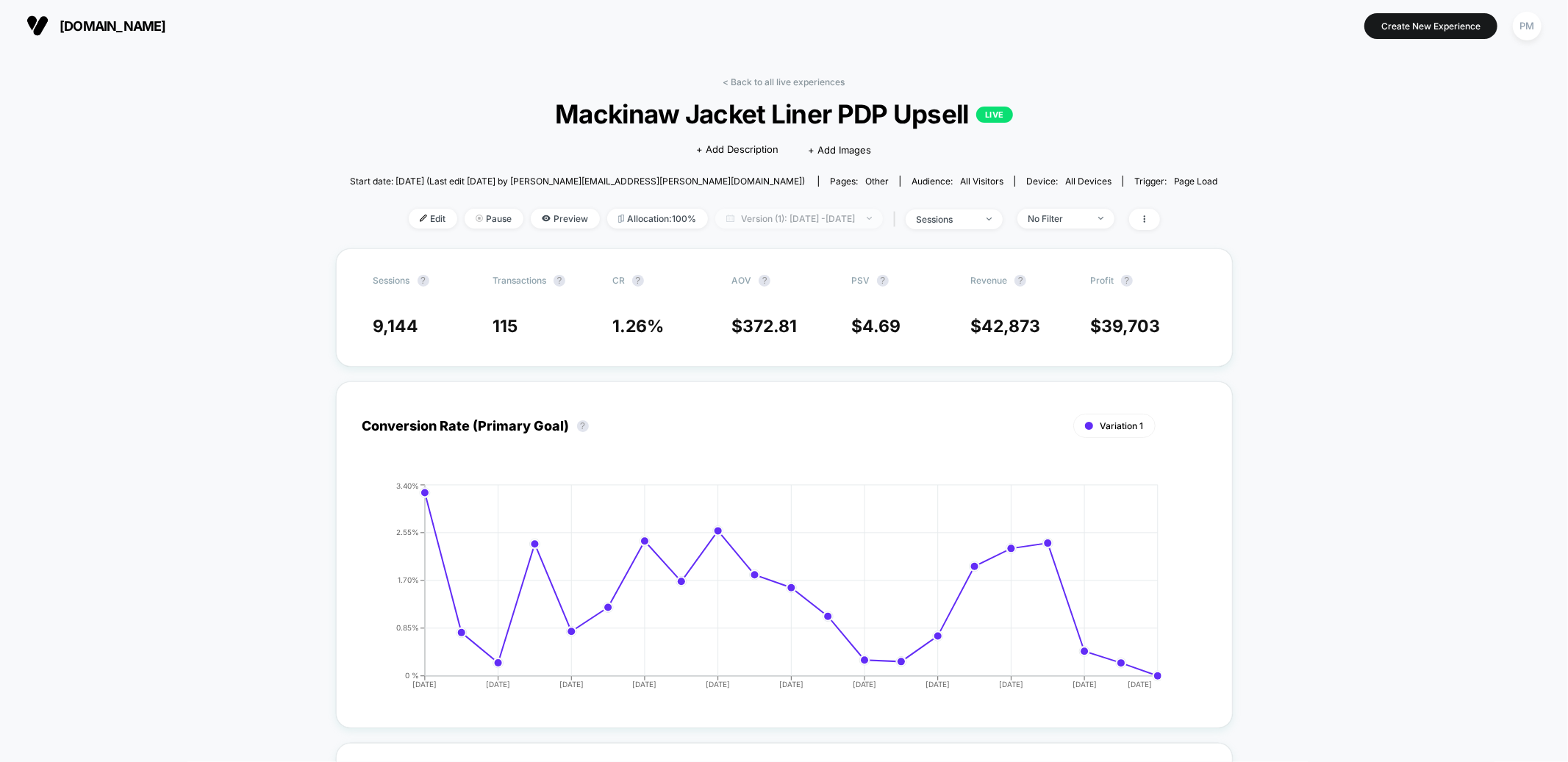
click at [778, 221] on span "Version (1): Aug 6, 2025 - Aug 25, 2025" at bounding box center [799, 218] width 168 height 20
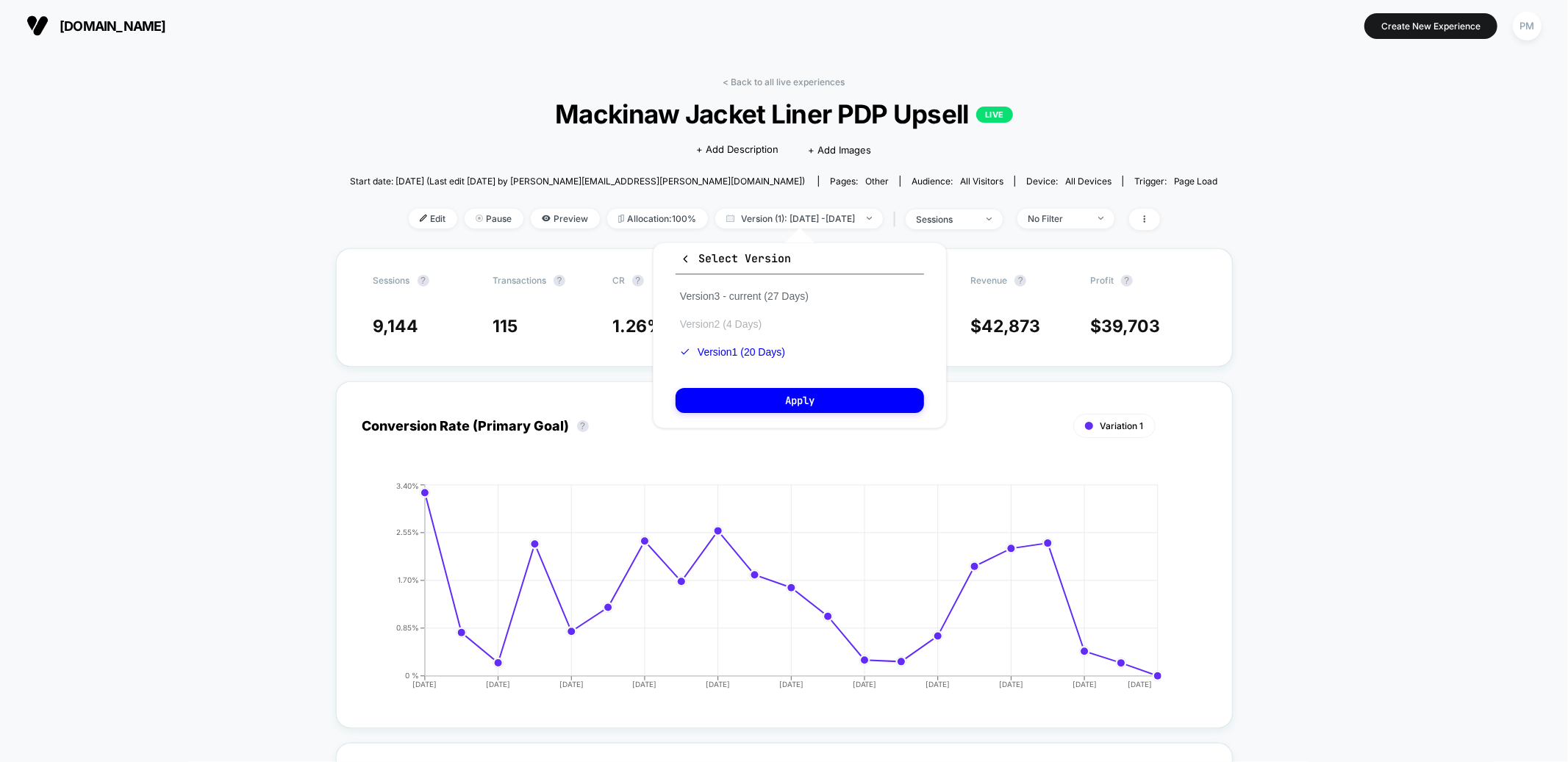
click at [744, 320] on button "Version 2 (4 Days)" at bounding box center [720, 323] width 91 height 13
click at [764, 382] on div "Select Version Version 3 - current (27 Days) Version 2 (4 Days) Version 1 (20 D…" at bounding box center [800, 335] width 294 height 186
click at [764, 396] on button "Apply" at bounding box center [800, 401] width 249 height 25
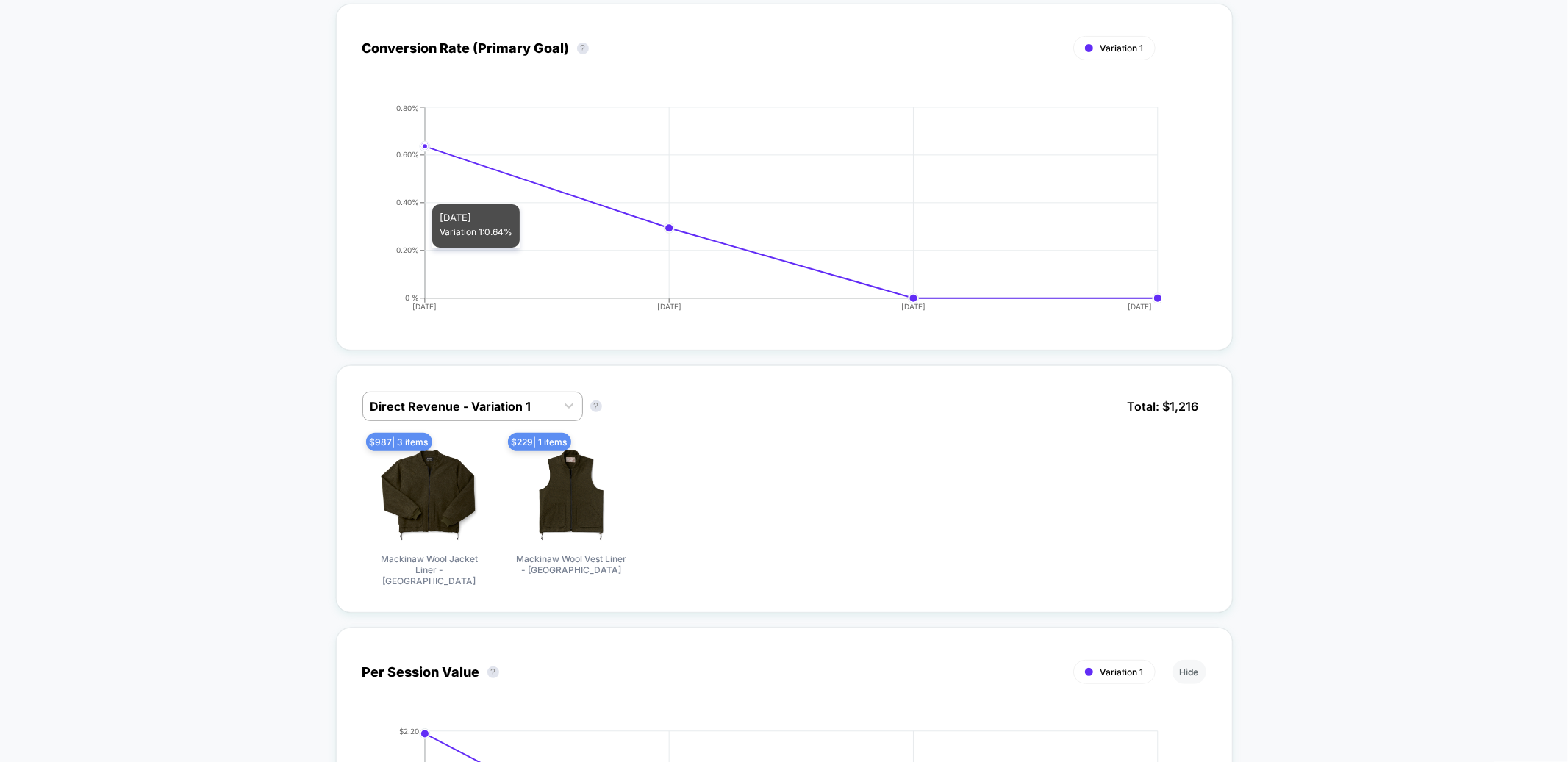
scroll to position [394, 0]
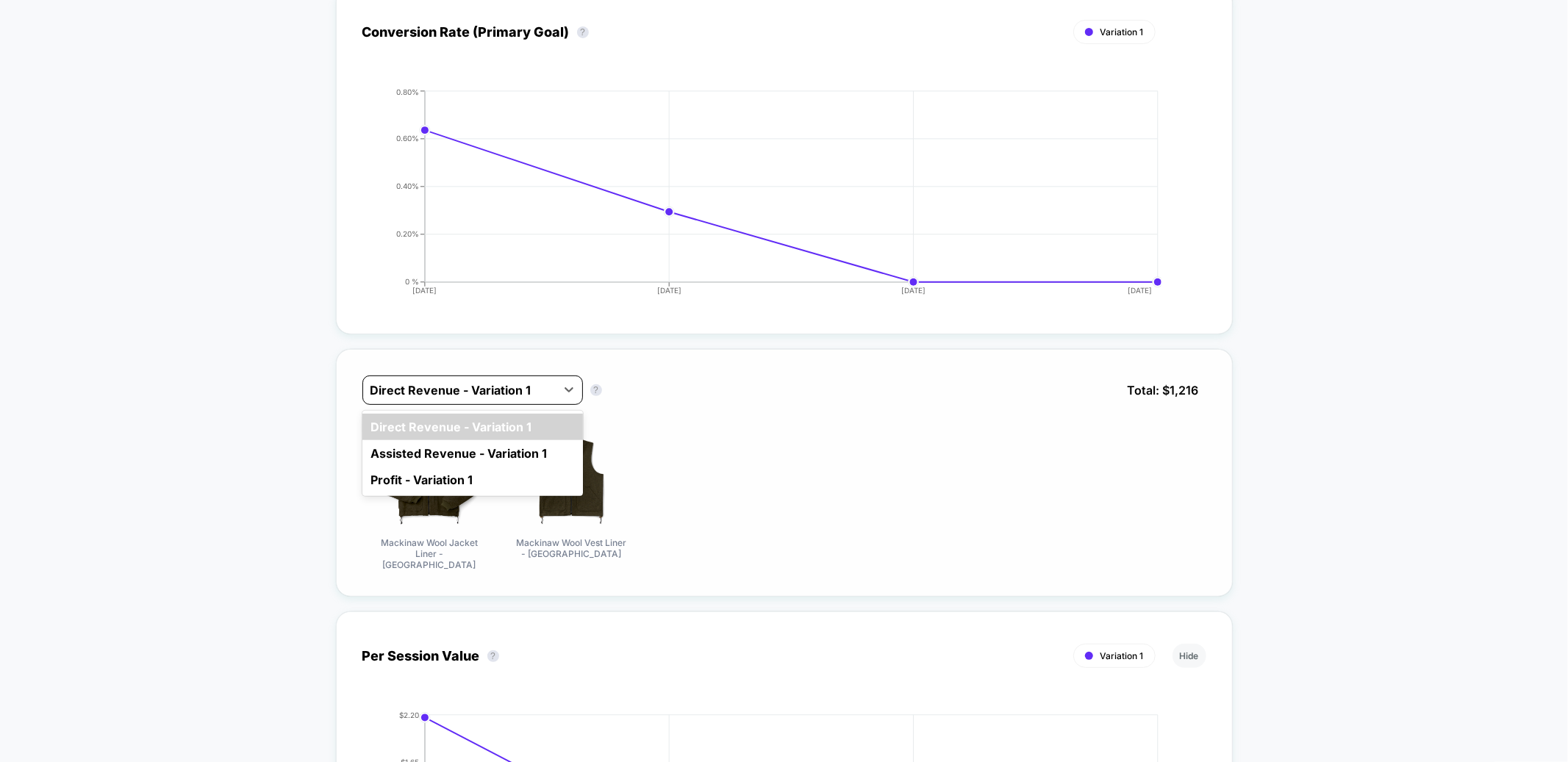
click at [513, 392] on div at bounding box center [459, 390] width 178 height 18
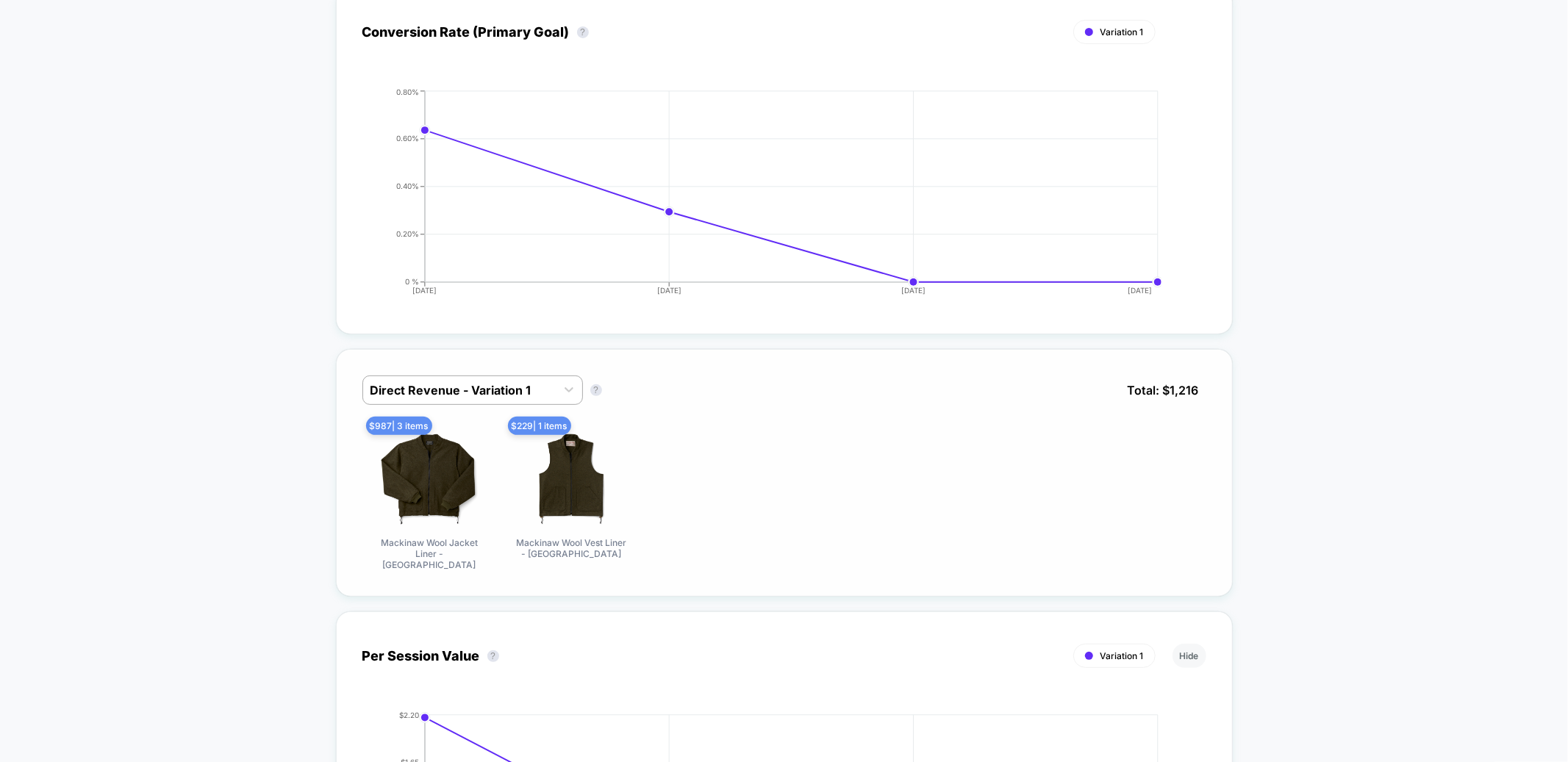
click at [727, 499] on div "$ 987 | 3 items Mackinaw Wool Jacket Liner - Forest Green $ 229 | 1 items Macki…" at bounding box center [784, 498] width 844 height 143
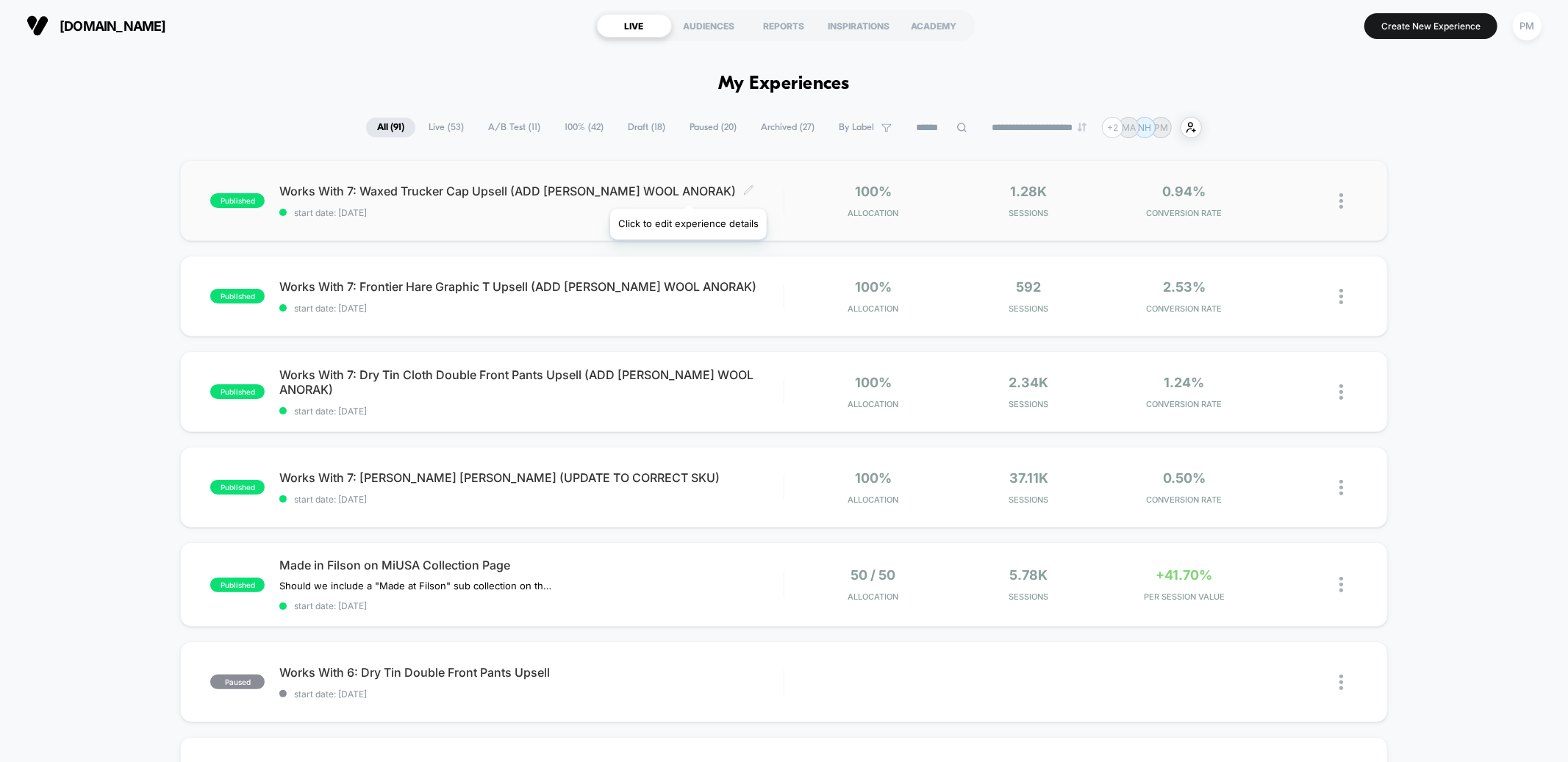
click at [744, 190] on icon at bounding box center [749, 190] width 11 height 11
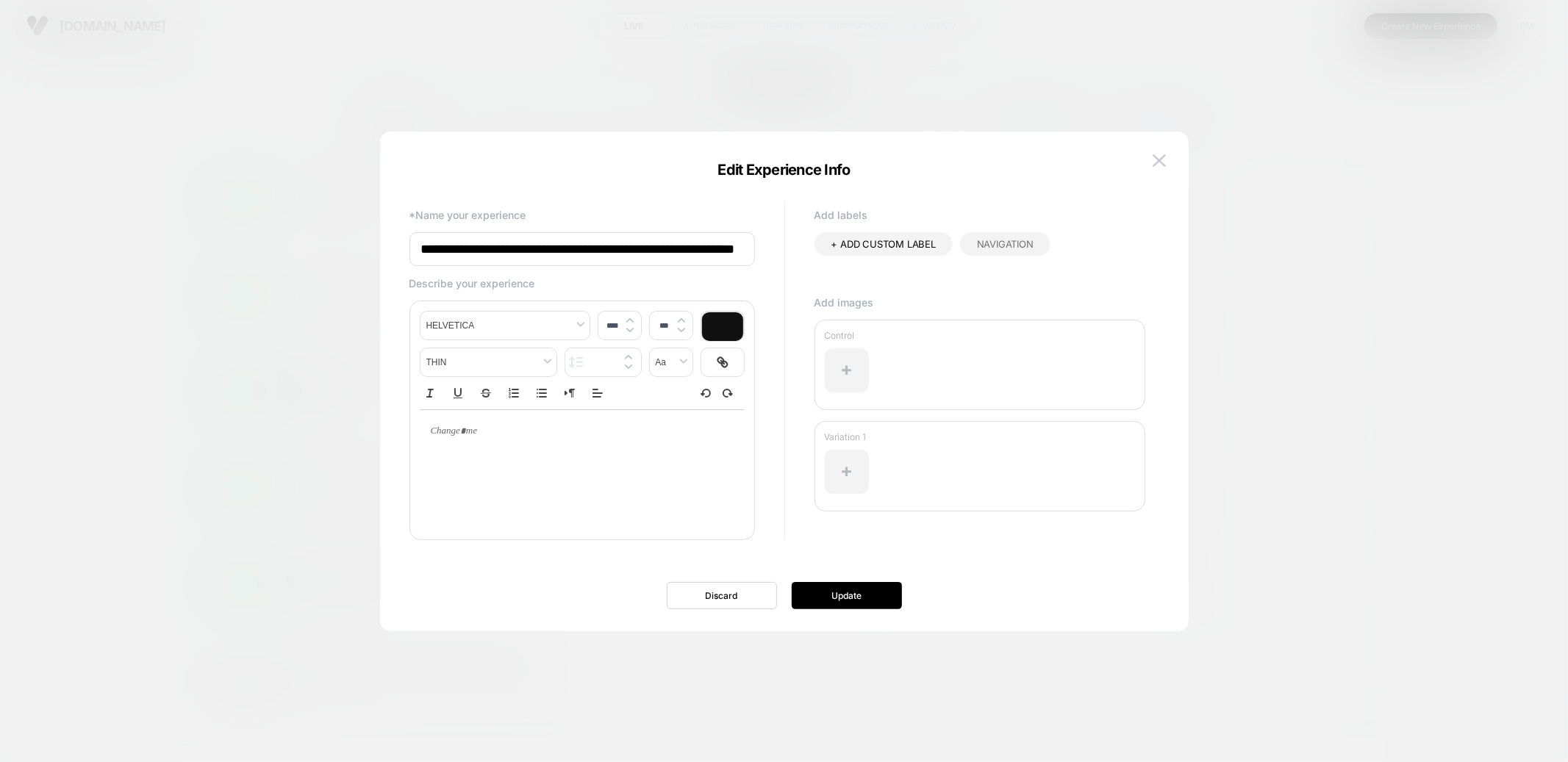
scroll to position [0, 115]
click at [675, 244] on input "**********" at bounding box center [582, 250] width 346 height 36
click at [553, 249] on input "**********" at bounding box center [582, 250] width 346 height 36
type input "**********"
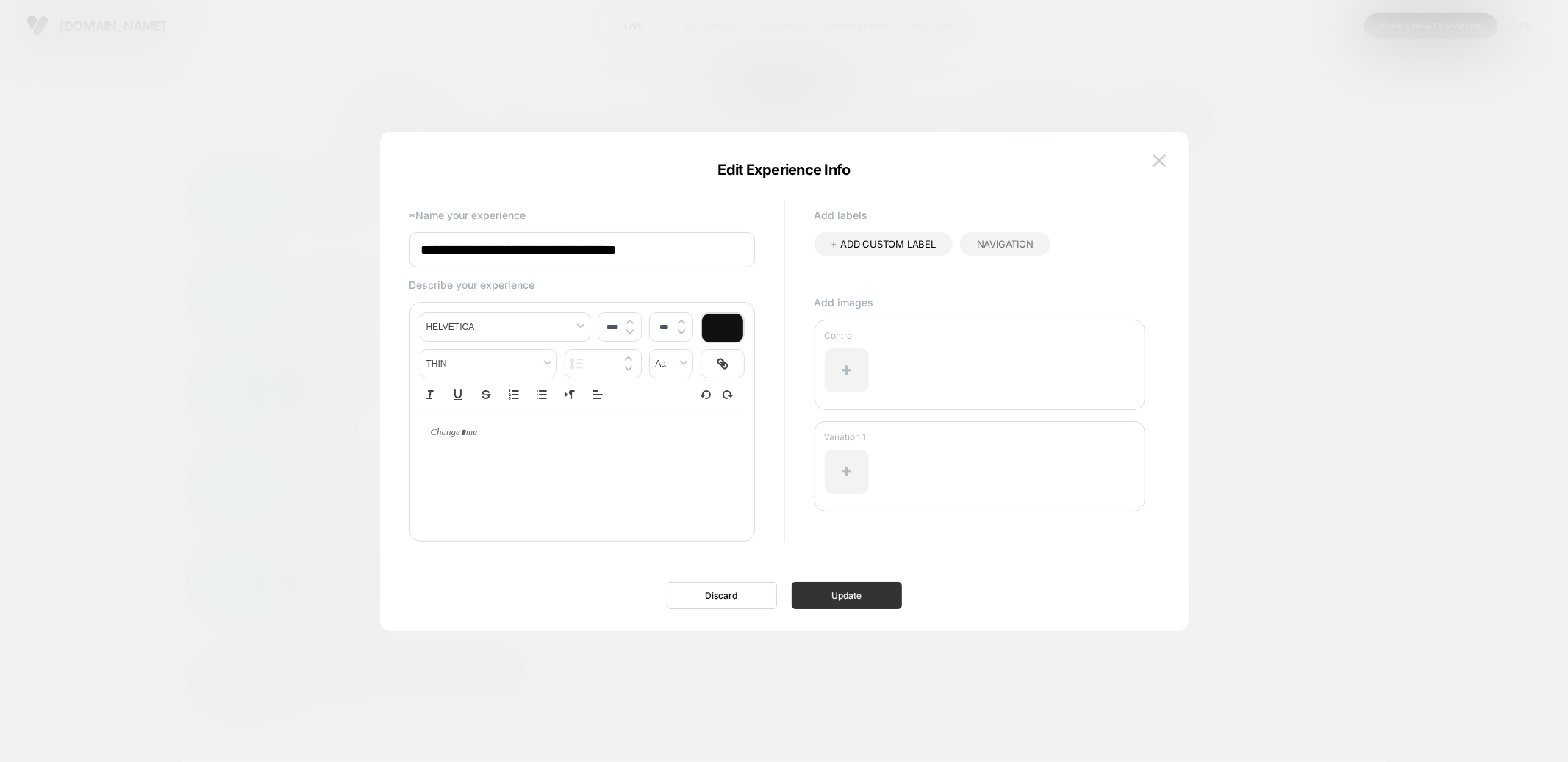
click at [845, 593] on button "Update" at bounding box center [847, 595] width 110 height 28
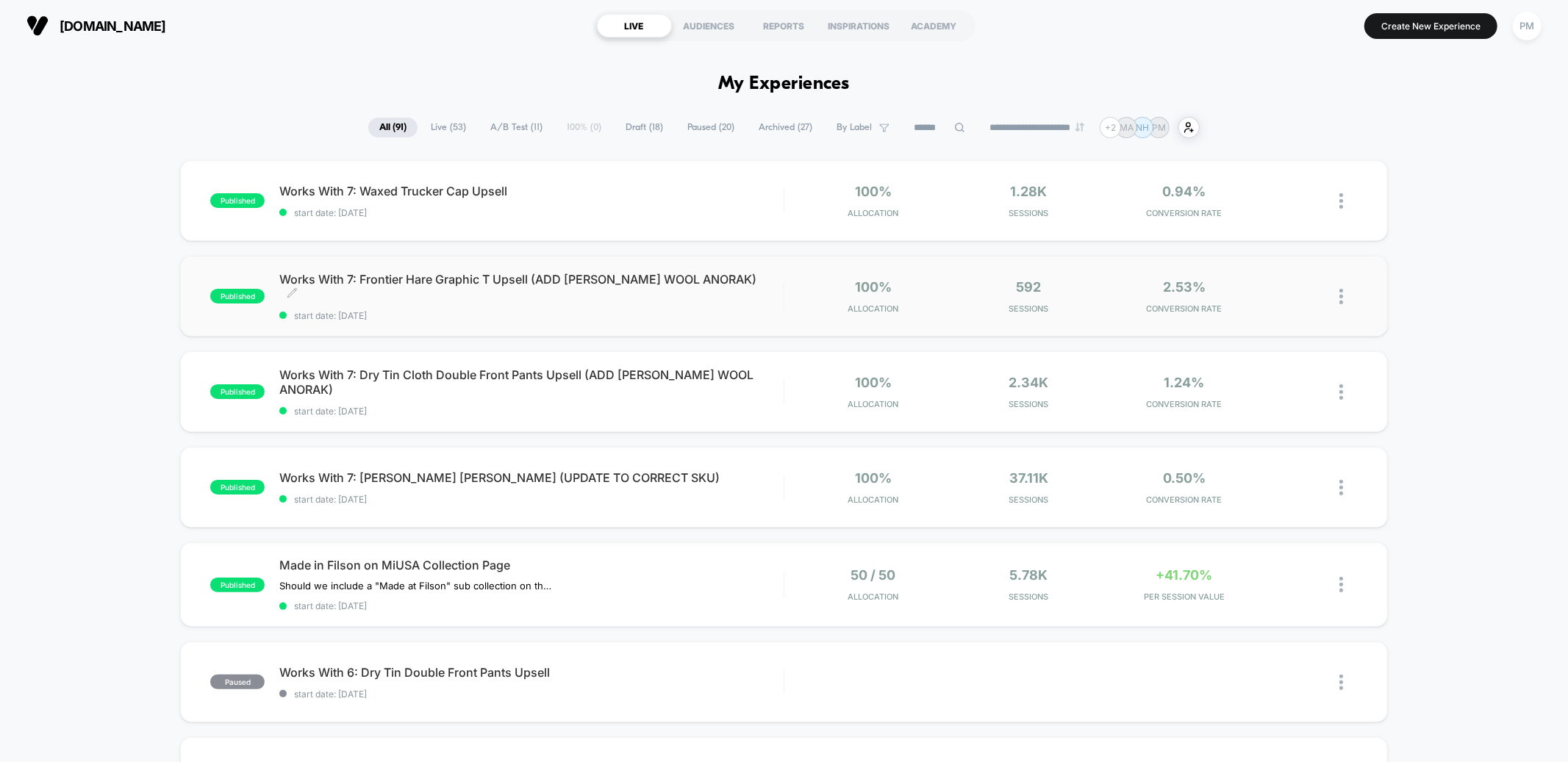
click at [521, 282] on span "Works With 7: Frontier Hare Graphic T Upsell (ADD MACK WOOL ANORAK) Click to ed…" at bounding box center [530, 286] width 504 height 29
click at [298, 288] on icon at bounding box center [292, 293] width 11 height 11
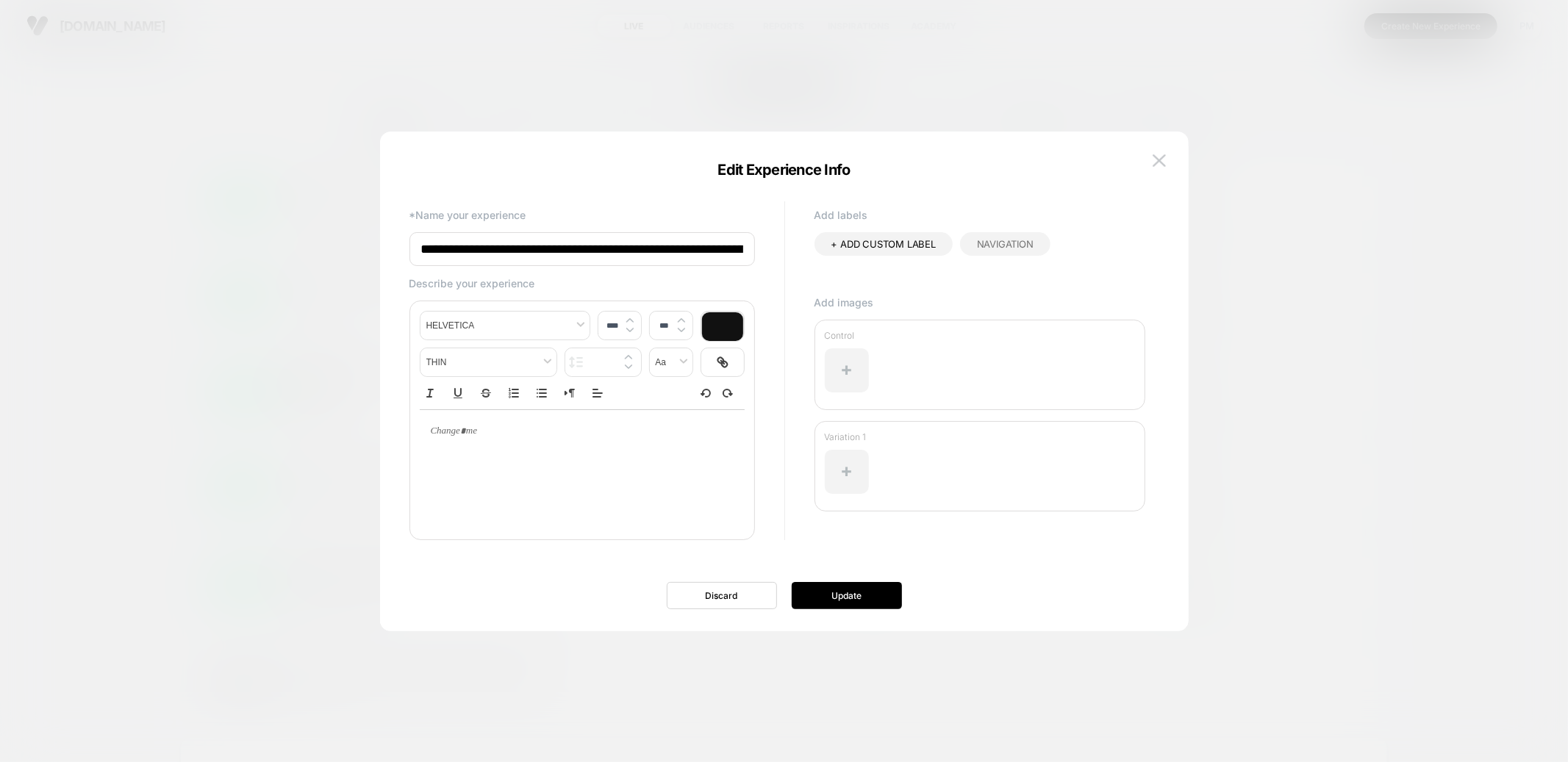
scroll to position [0, 138]
click at [554, 250] on input "**********" at bounding box center [582, 250] width 346 height 36
type input "**********"
click at [837, 598] on button "Update" at bounding box center [847, 595] width 110 height 28
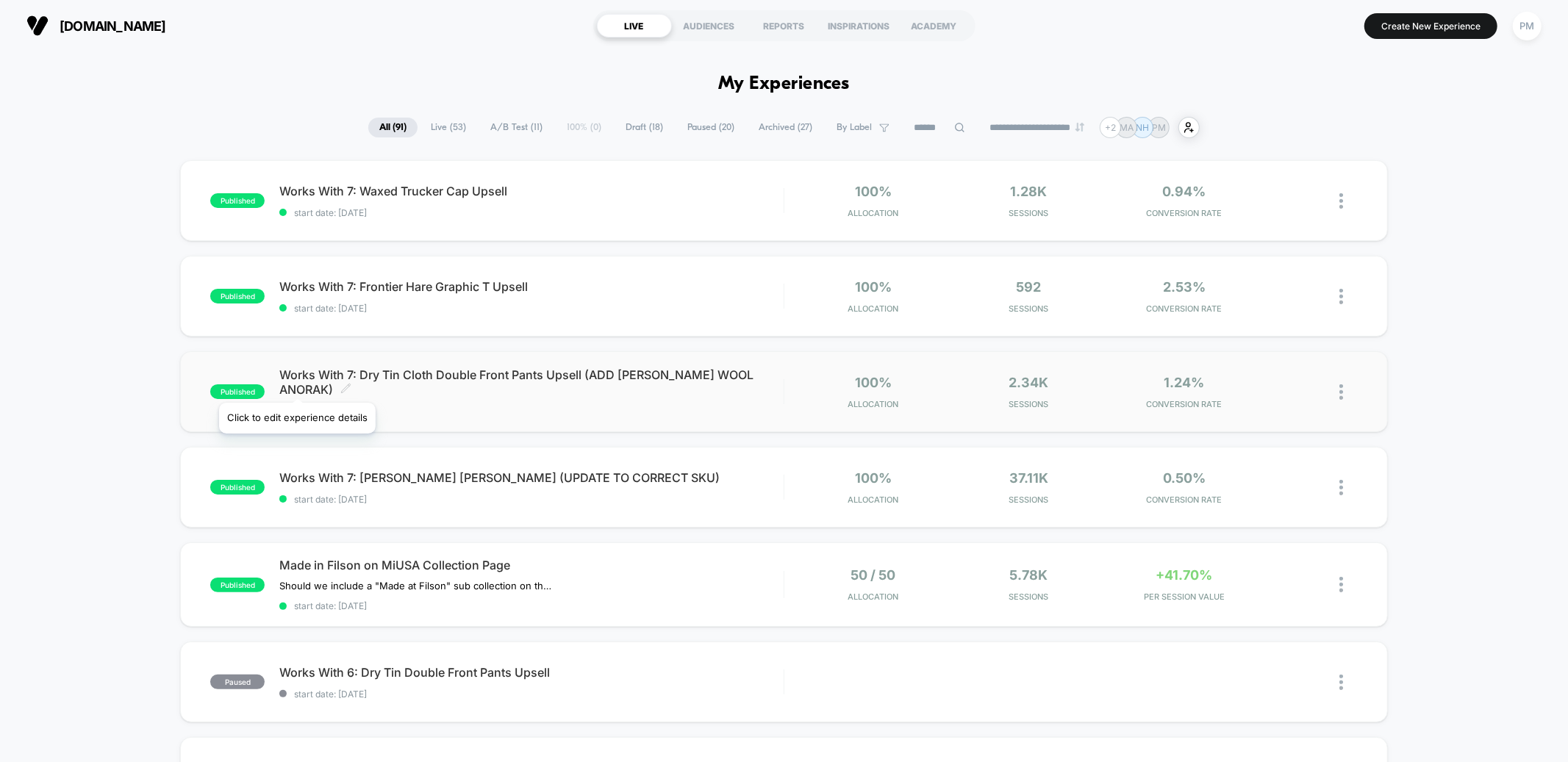
click at [342, 385] on icon at bounding box center [346, 388] width 9 height 9
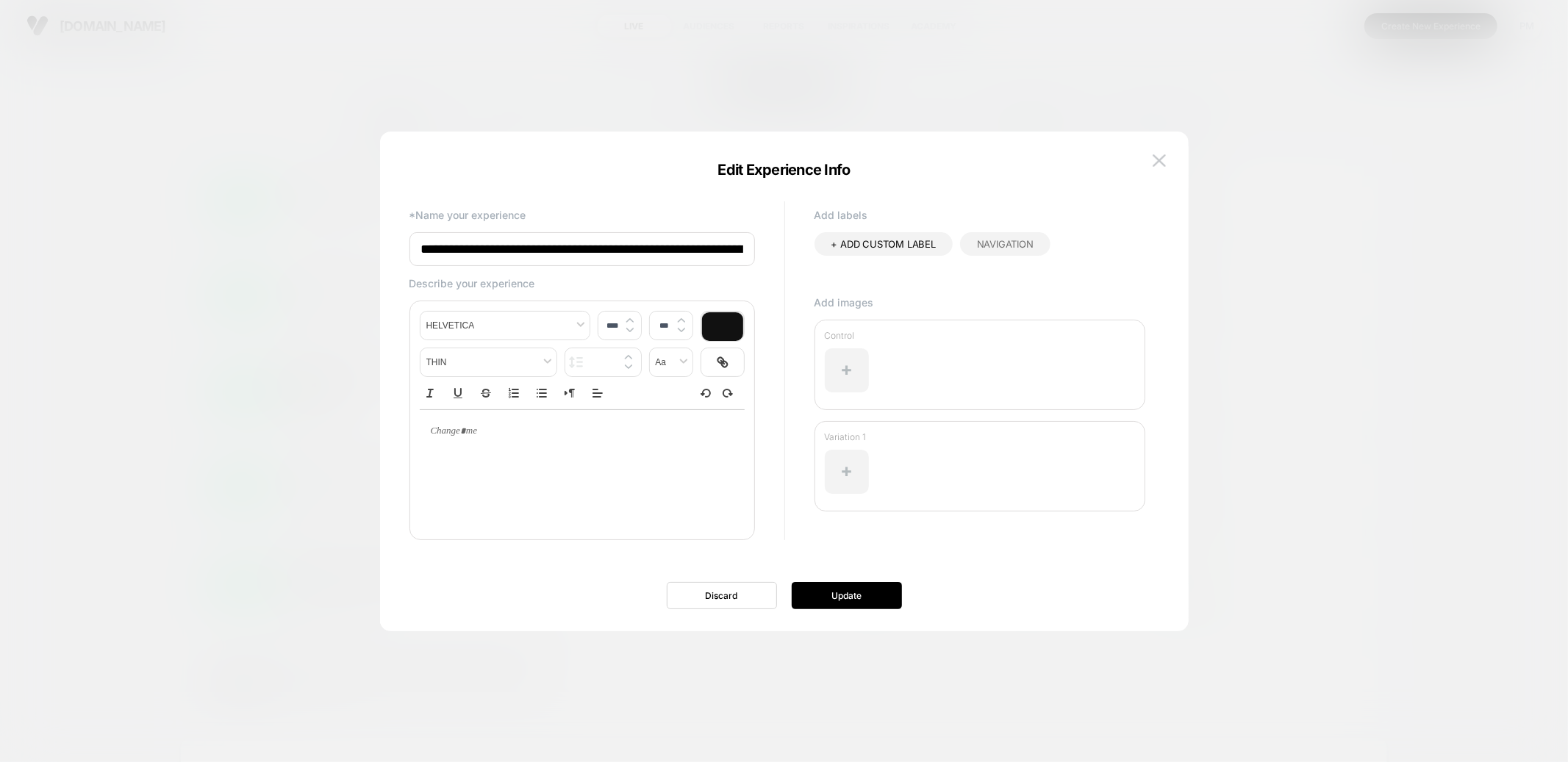
scroll to position [0, 195]
click at [557, 247] on input "**********" at bounding box center [582, 250] width 346 height 36
type input "**********"
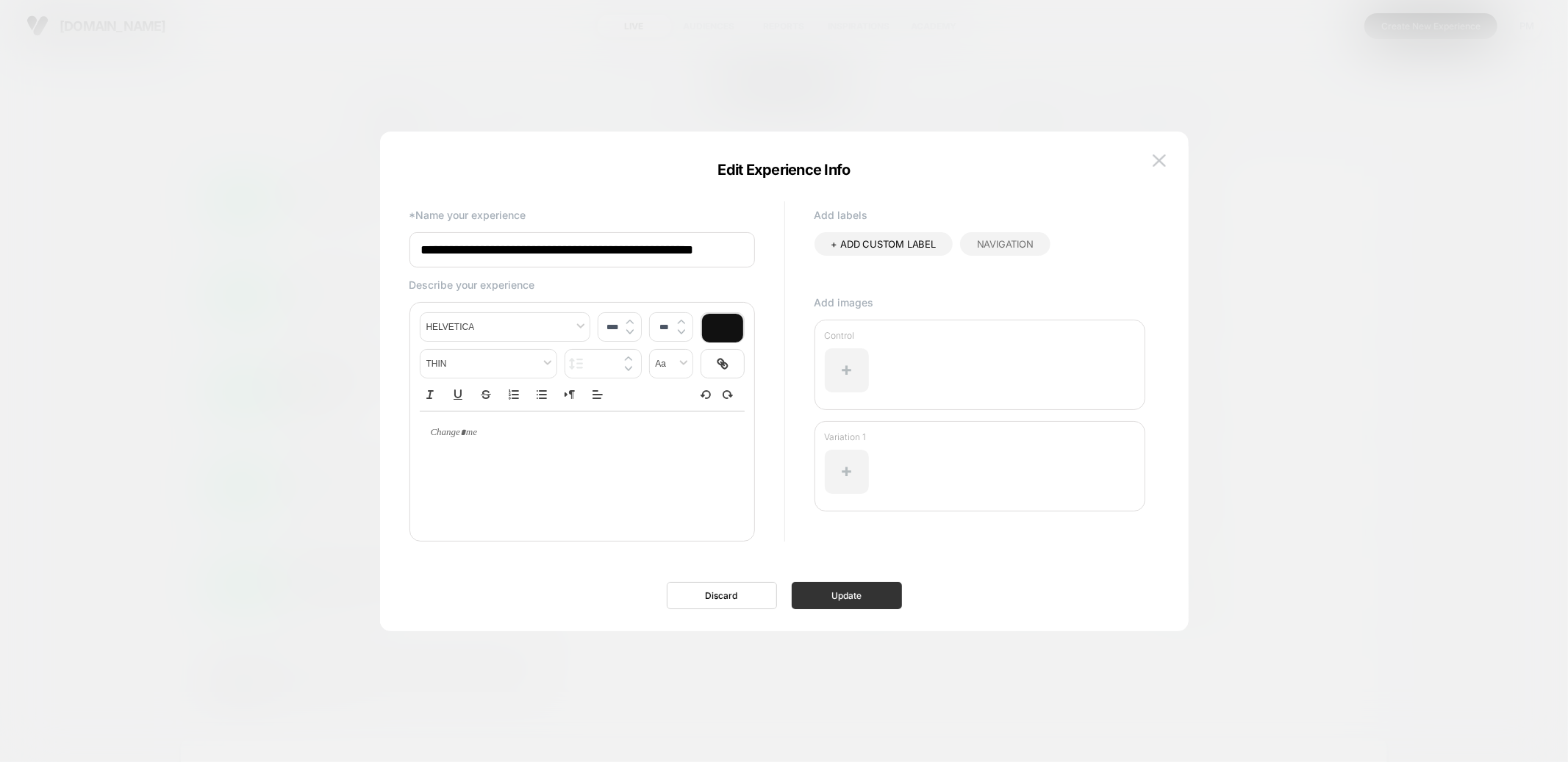
click at [876, 601] on button "Update" at bounding box center [847, 595] width 110 height 28
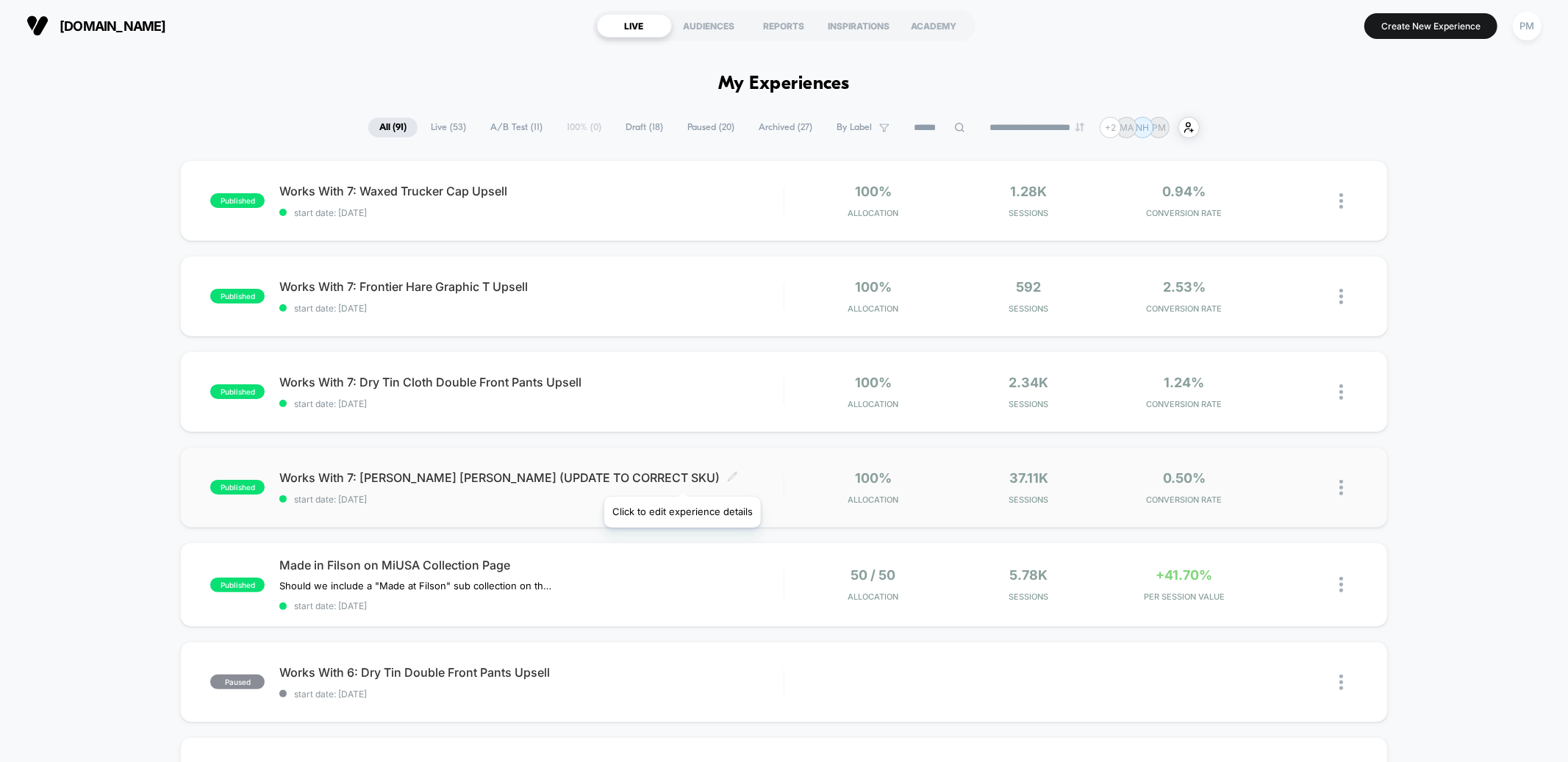
click at [727, 479] on icon at bounding box center [732, 476] width 11 height 11
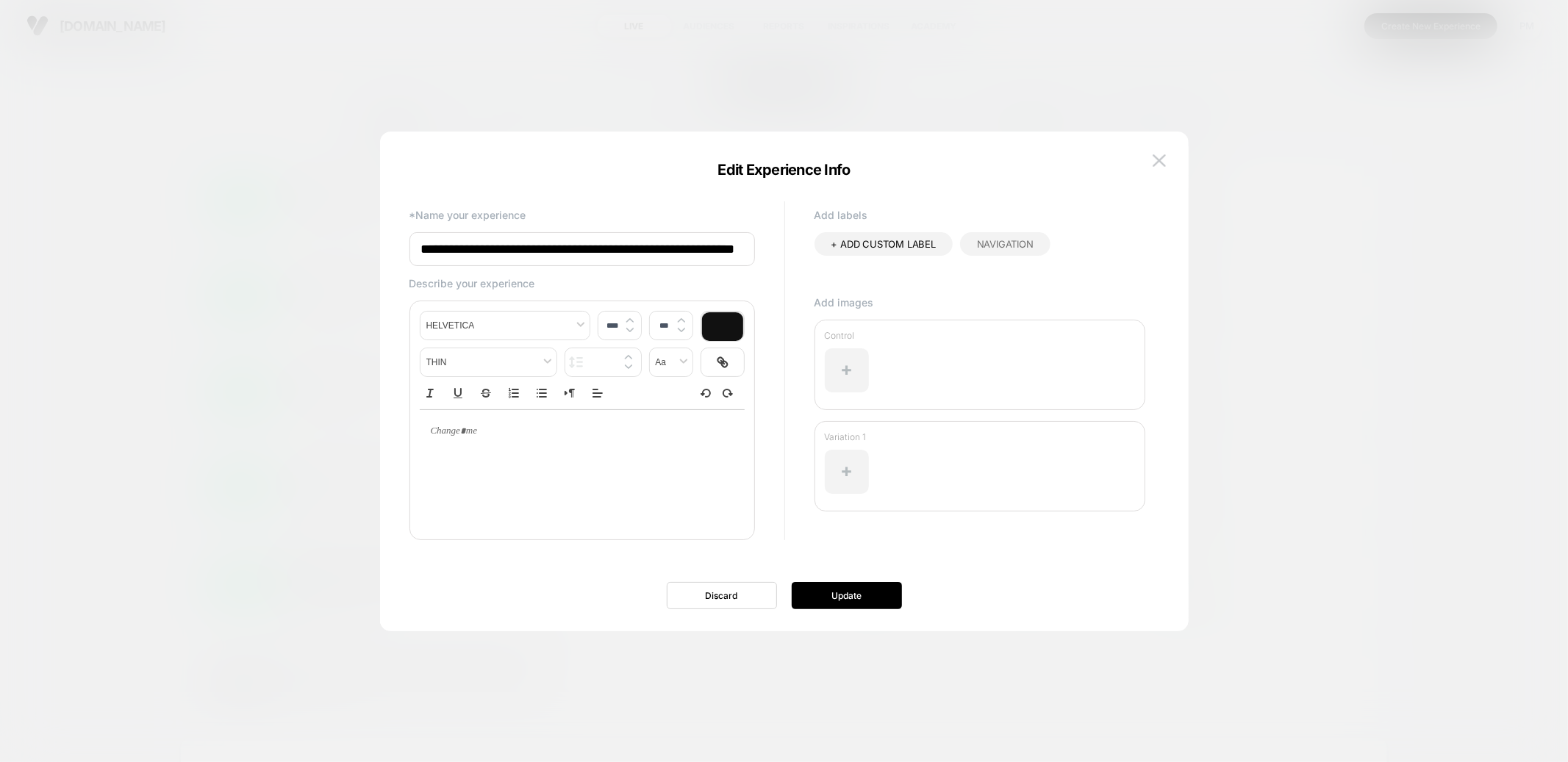
scroll to position [0, 106]
click at [666, 246] on input "**********" at bounding box center [582, 250] width 346 height 36
click at [559, 247] on input "**********" at bounding box center [582, 250] width 346 height 36
type input "**********"
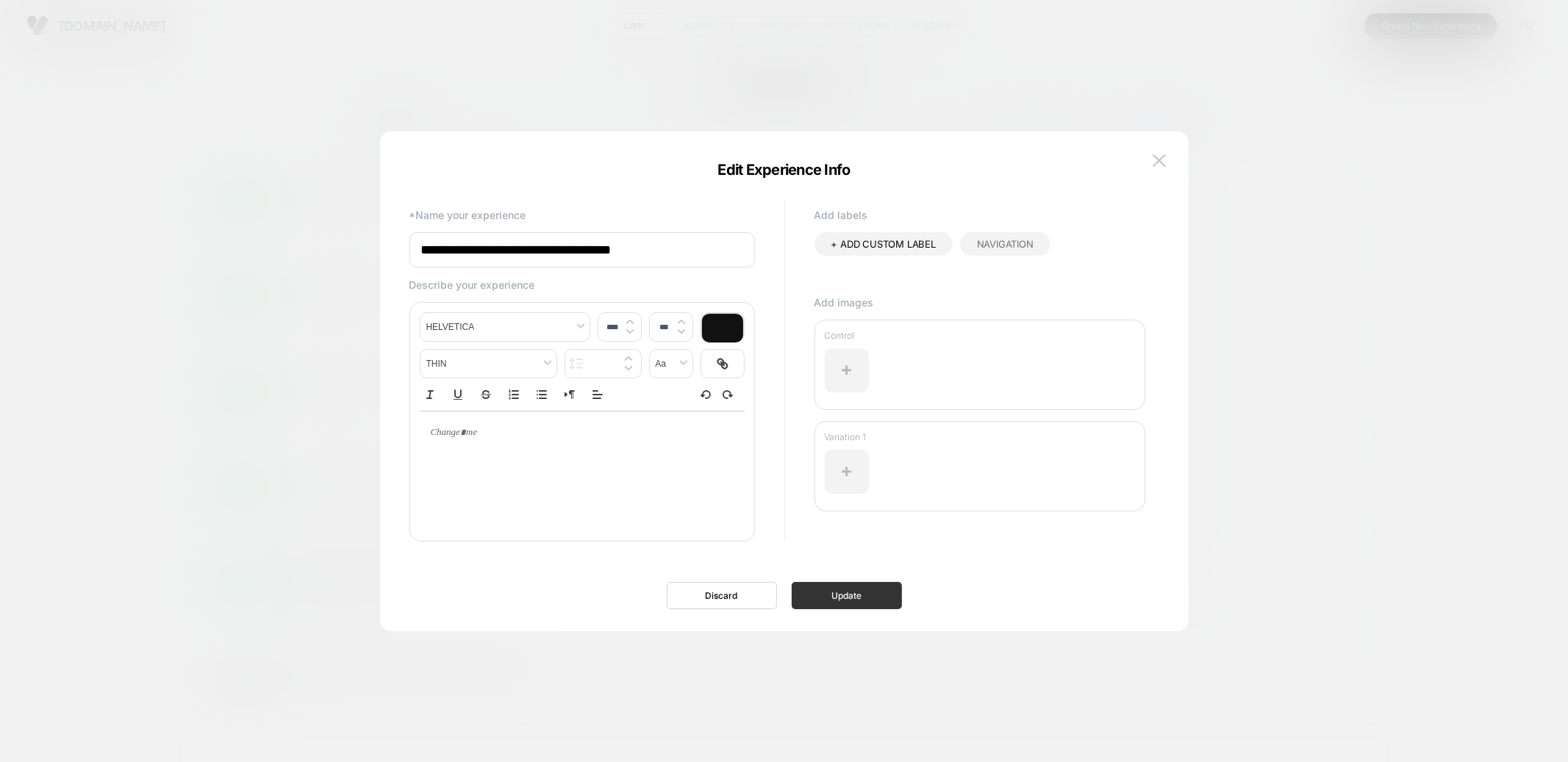
click at [831, 600] on button "Update" at bounding box center [847, 595] width 110 height 28
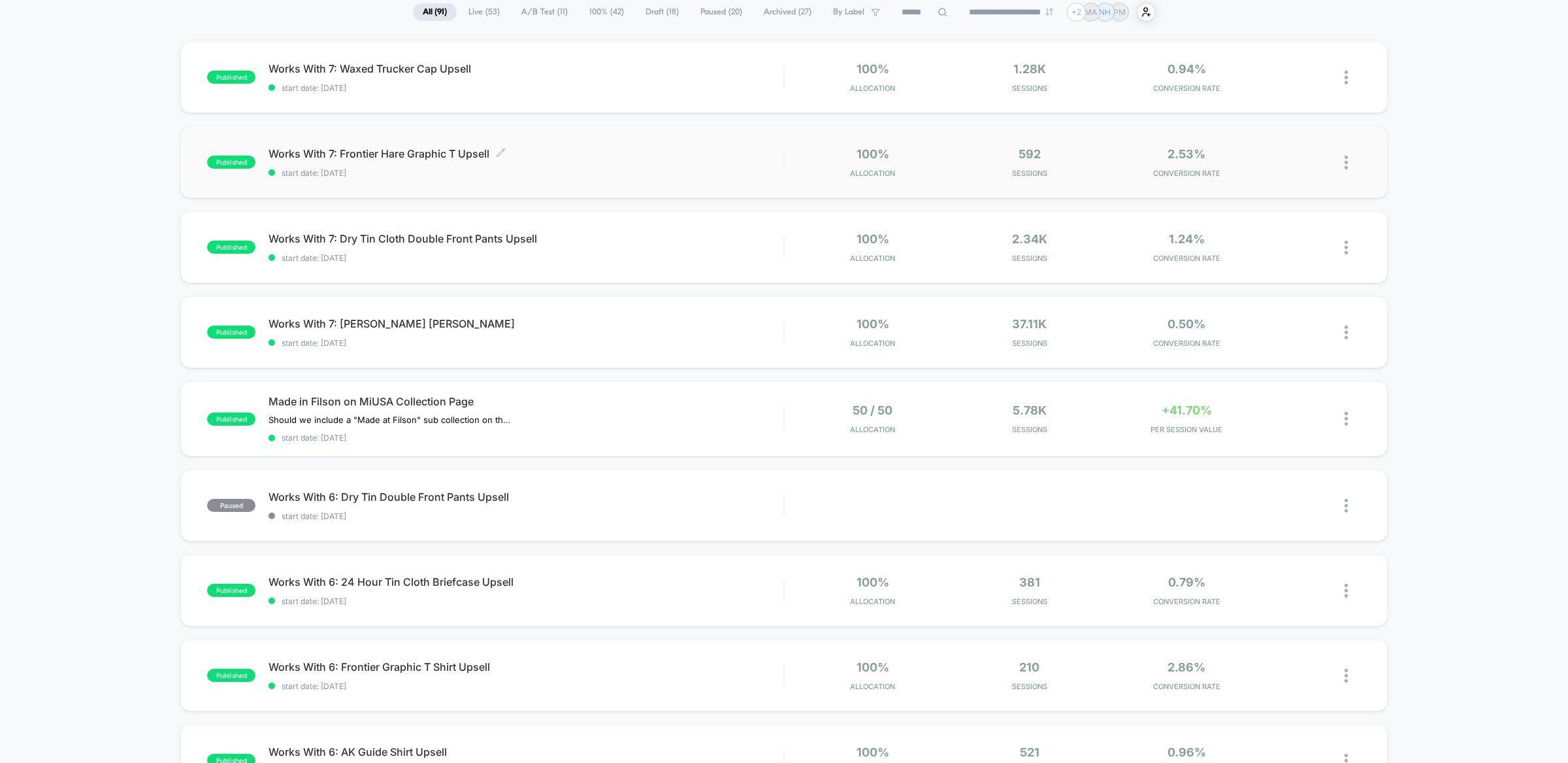
scroll to position [105, 0]
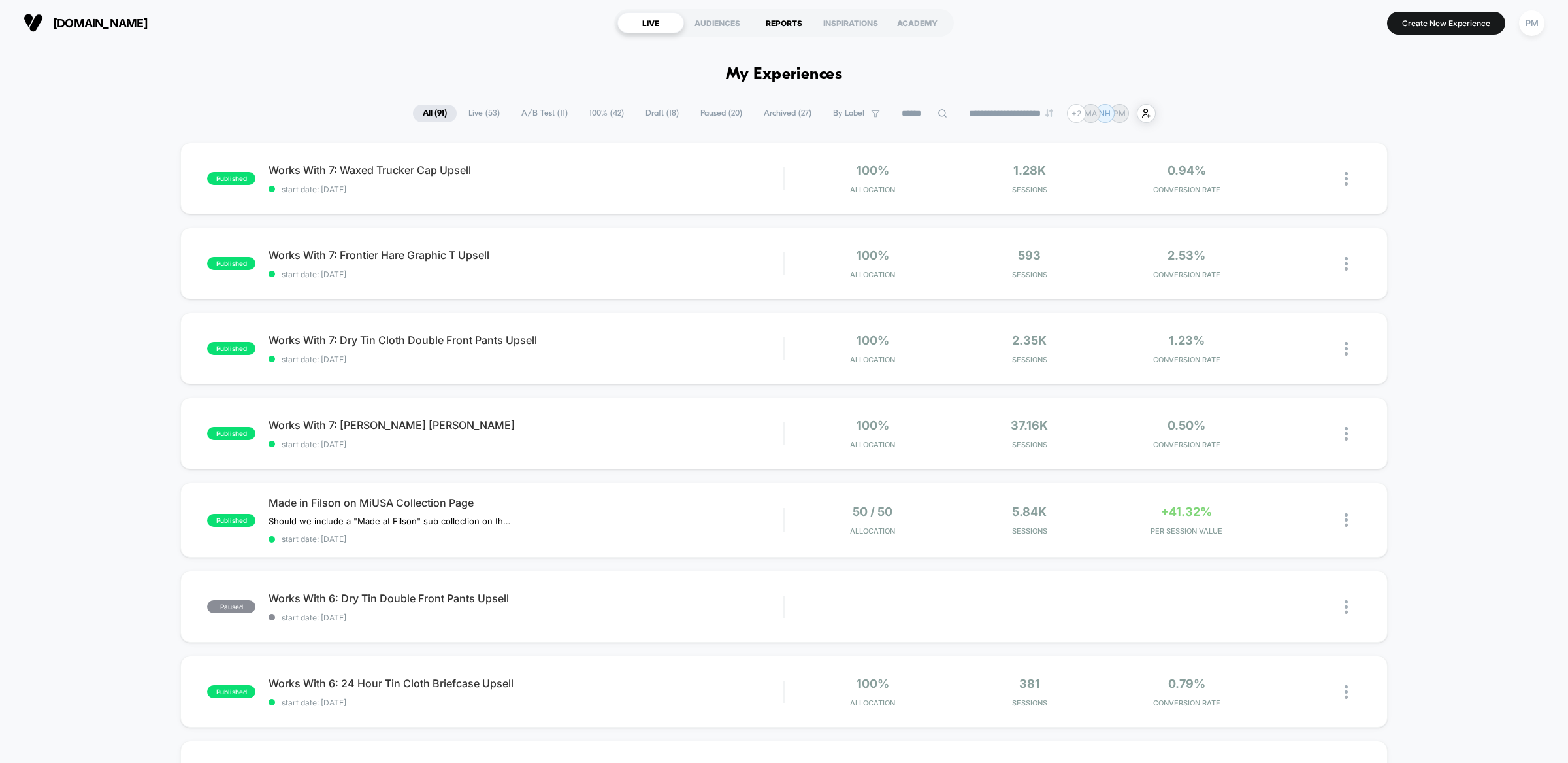
click at [787, 17] on div "REPORTS" at bounding box center [784, 23] width 66 height 21
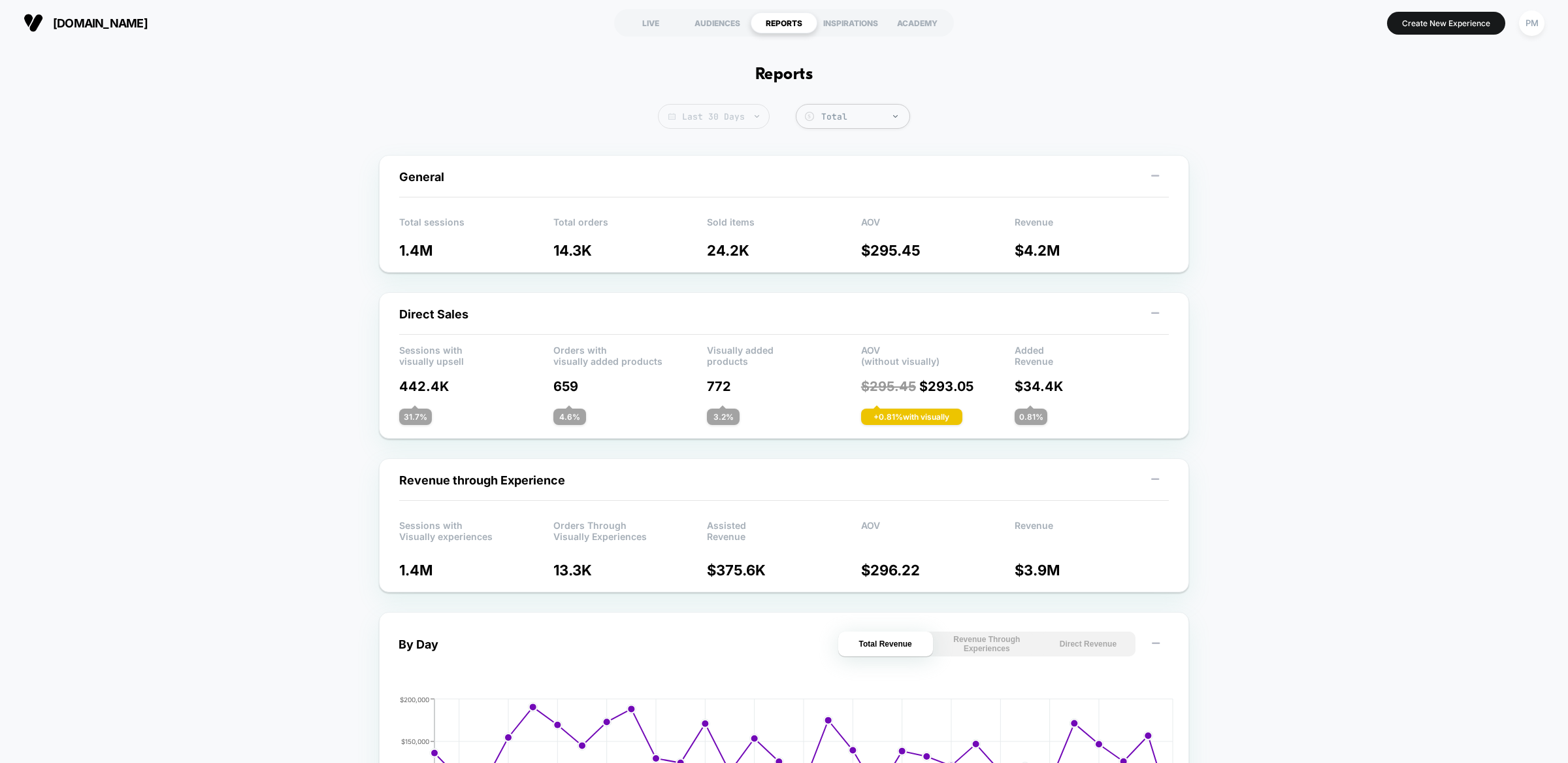
click at [724, 107] on span "Last 30 Days" at bounding box center [713, 116] width 111 height 24
select select "*"
select select "****"
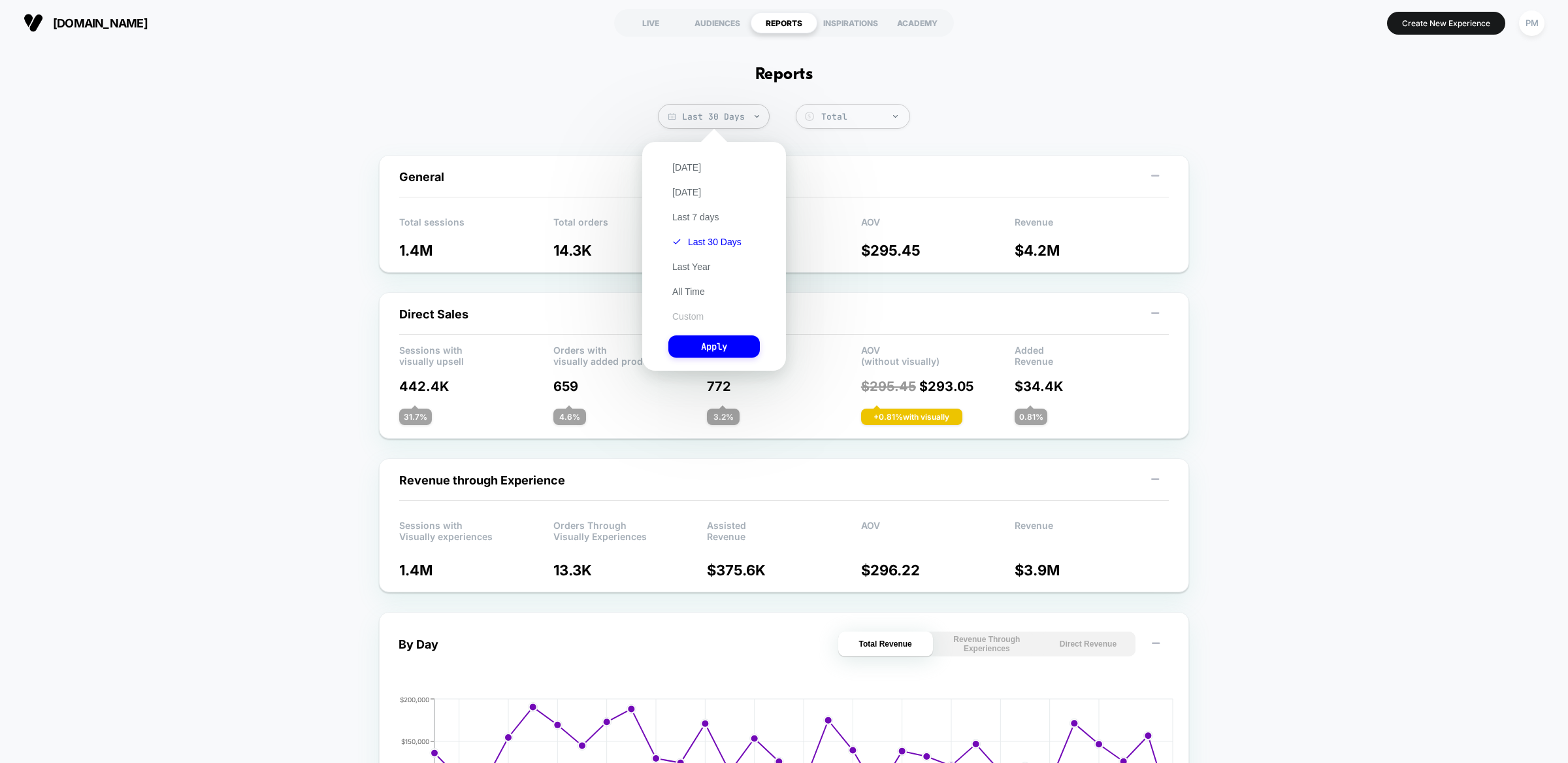
click at [691, 315] on button "Custom" at bounding box center [688, 316] width 39 height 12
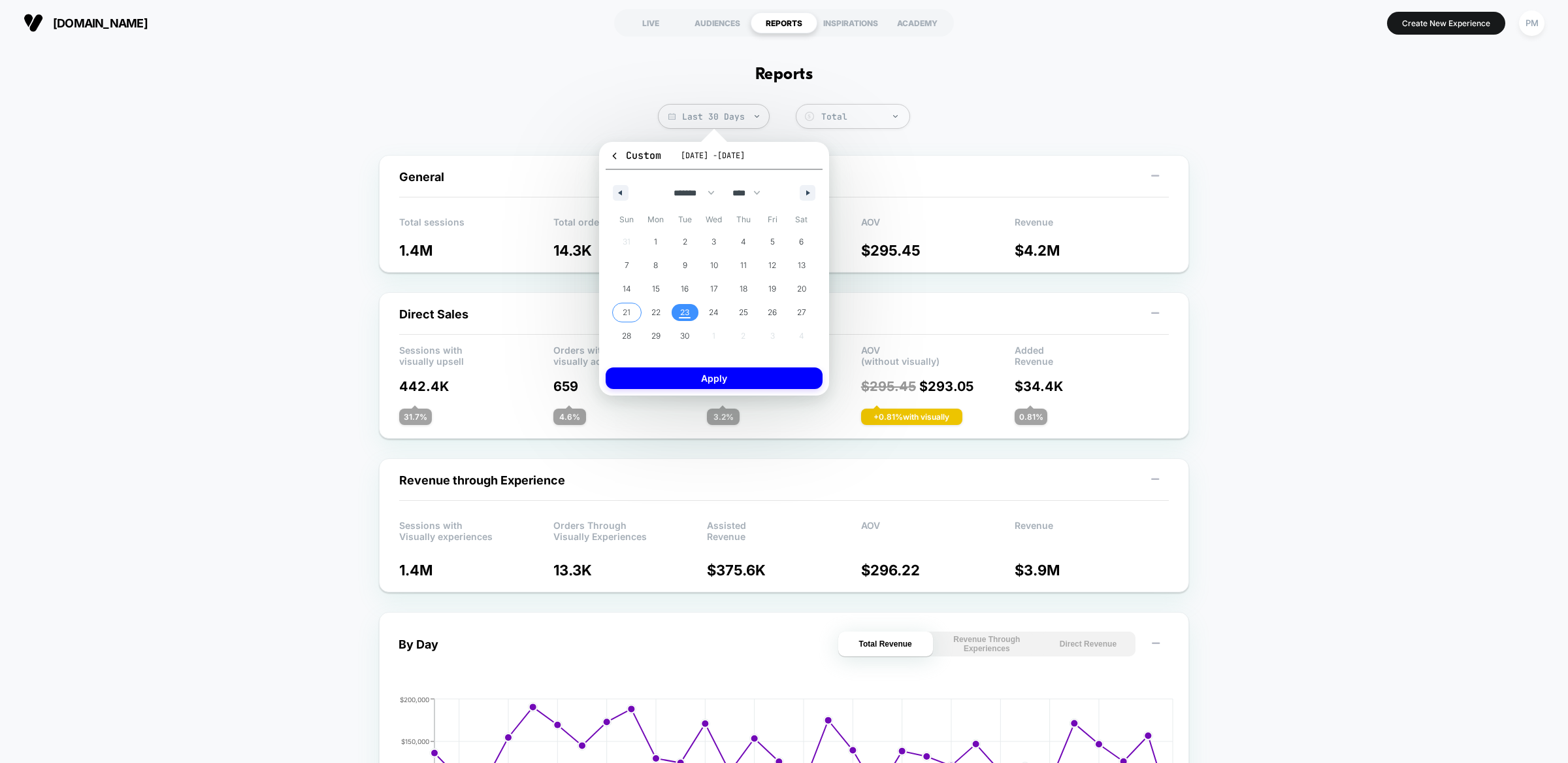
click at [630, 314] on span "21" at bounding box center [627, 313] width 8 height 24
click at [680, 314] on span "23" at bounding box center [685, 313] width 9 height 24
click at [706, 382] on button "Apply" at bounding box center [714, 378] width 217 height 21
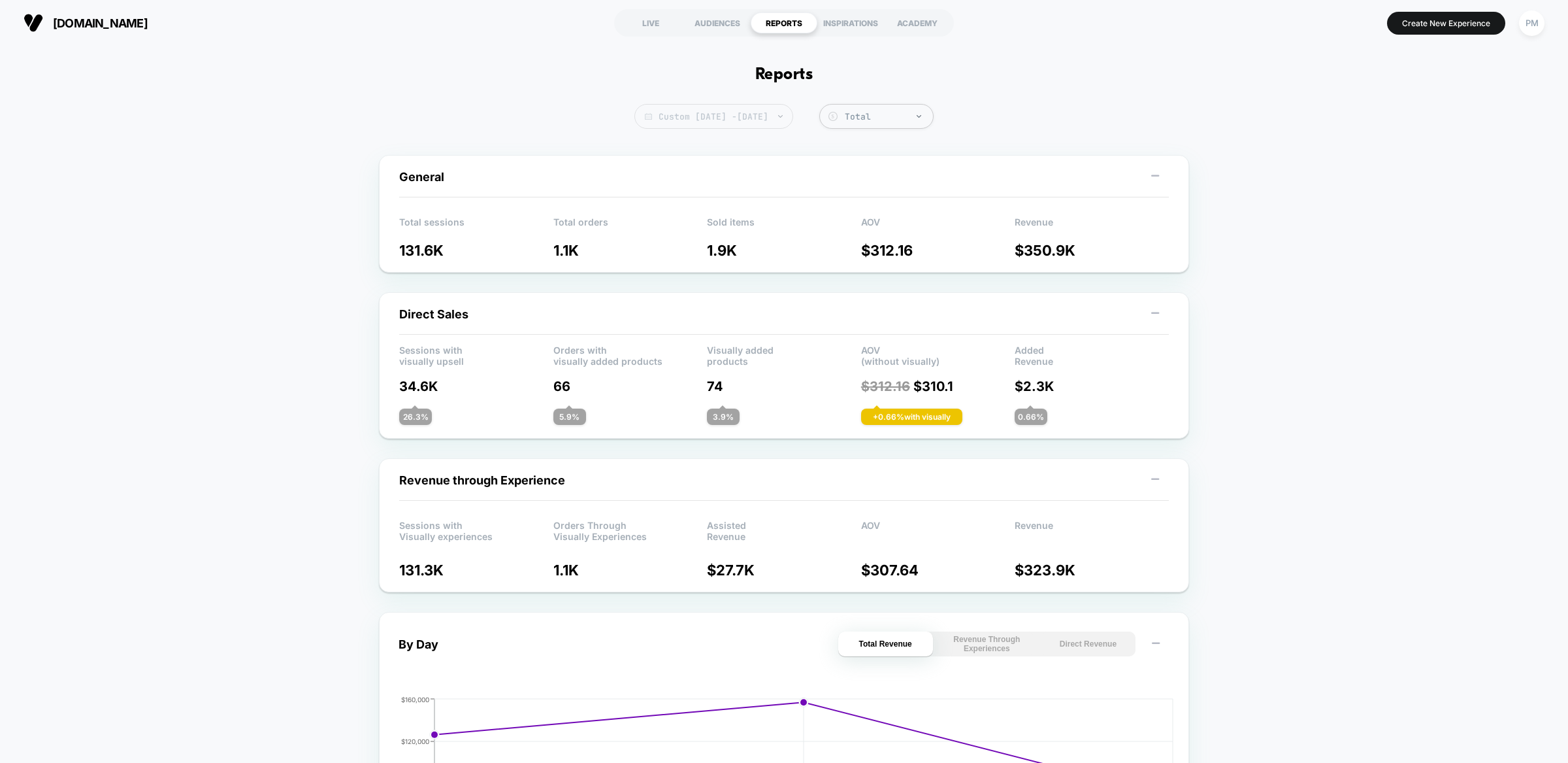
click at [647, 125] on span "Custom [DATE] - [DATE]" at bounding box center [713, 116] width 159 height 24
select select "*"
select select "****"
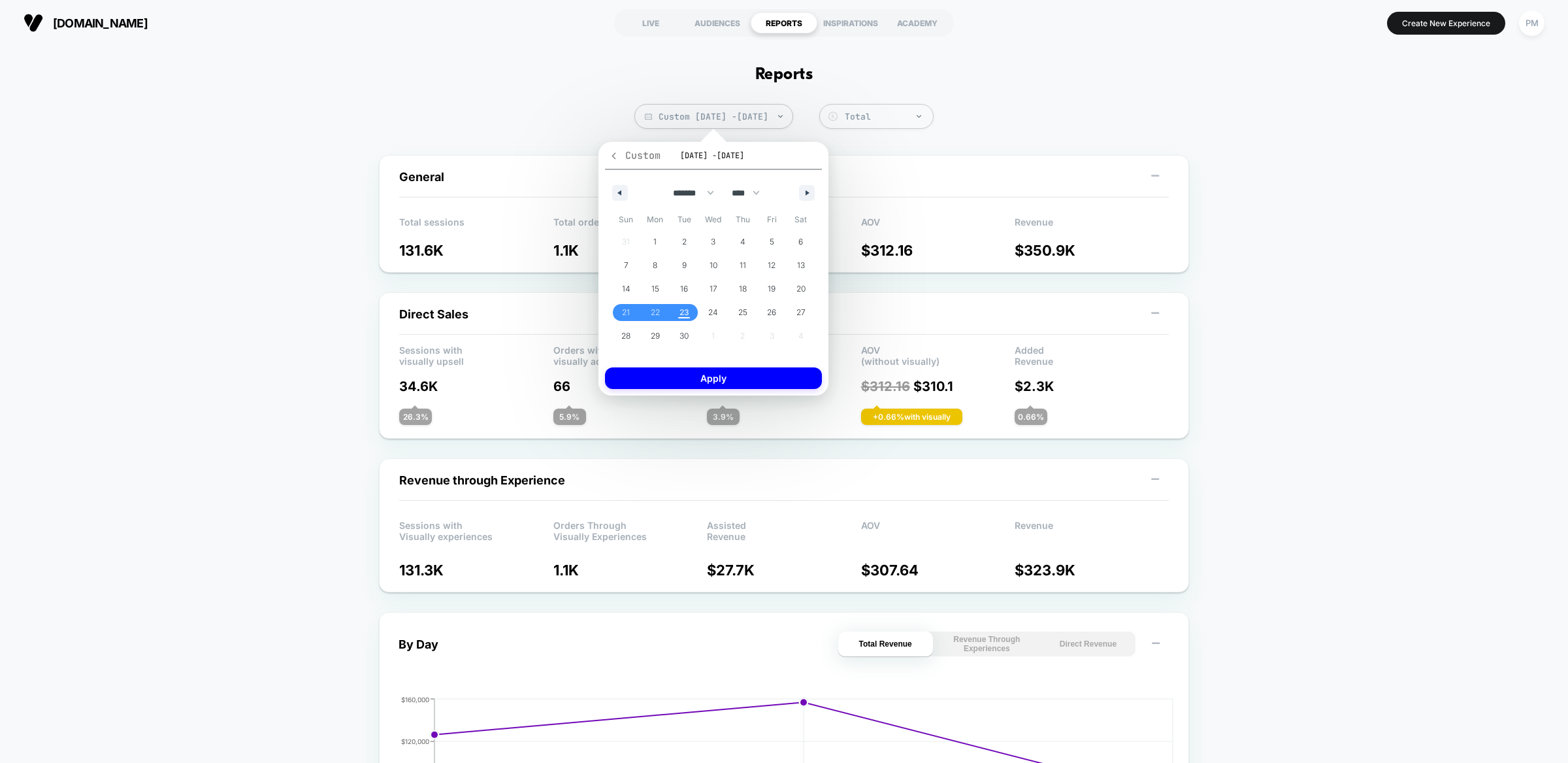
click at [609, 157] on icon "button" at bounding box center [613, 156] width 9 height 9
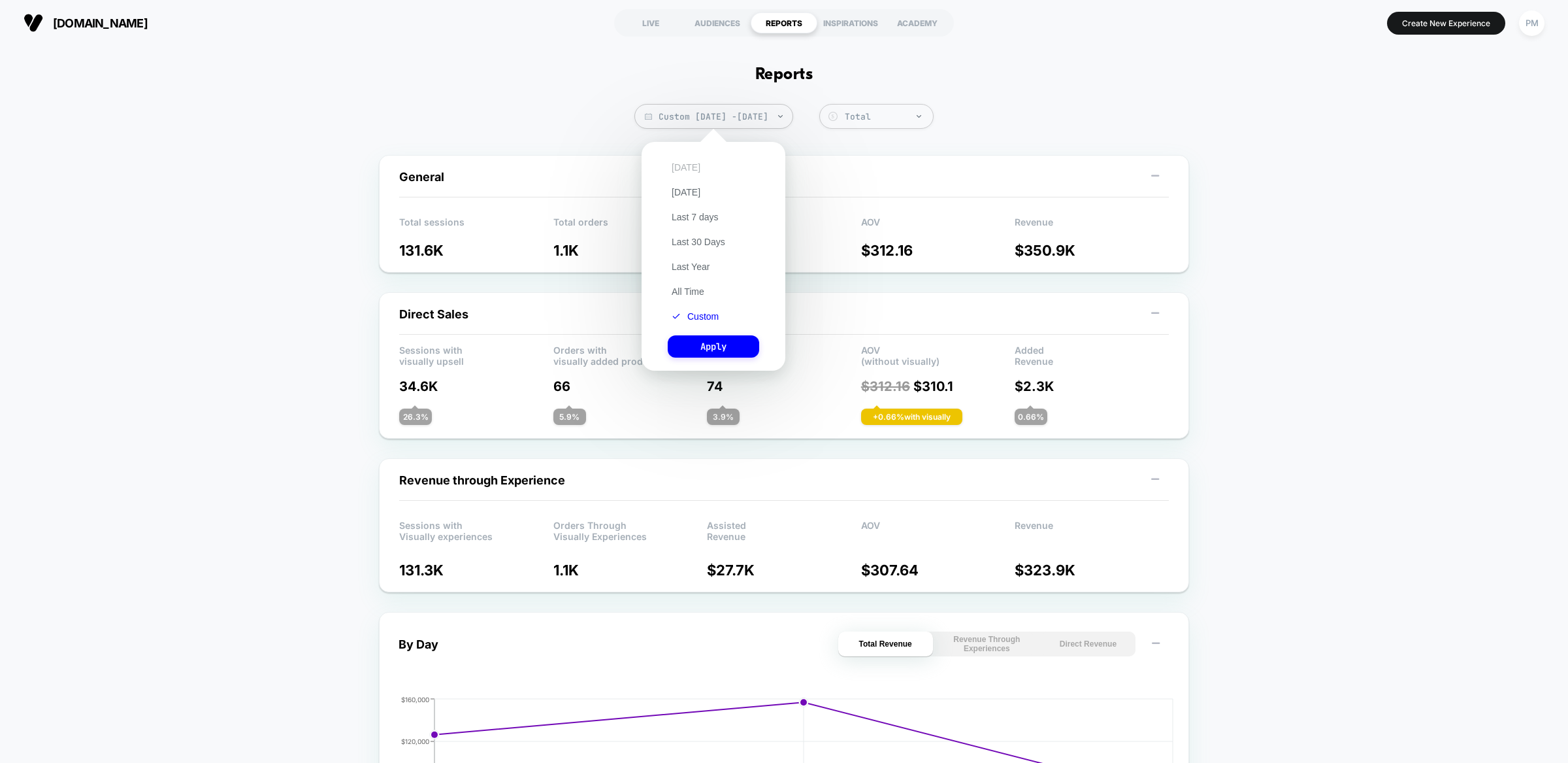
click at [675, 165] on button "[DATE]" at bounding box center [686, 167] width 36 height 12
click at [734, 336] on button "Apply" at bounding box center [714, 346] width 92 height 22
